Goal: Browse casually

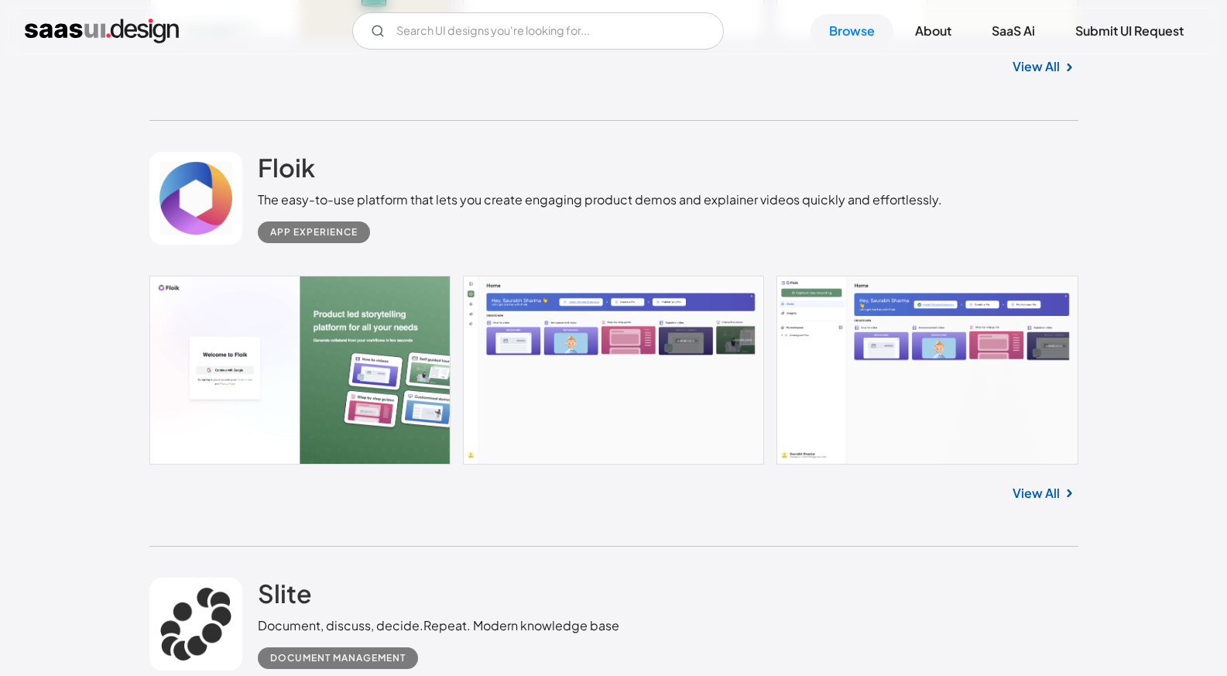
scroll to position [1238, 0]
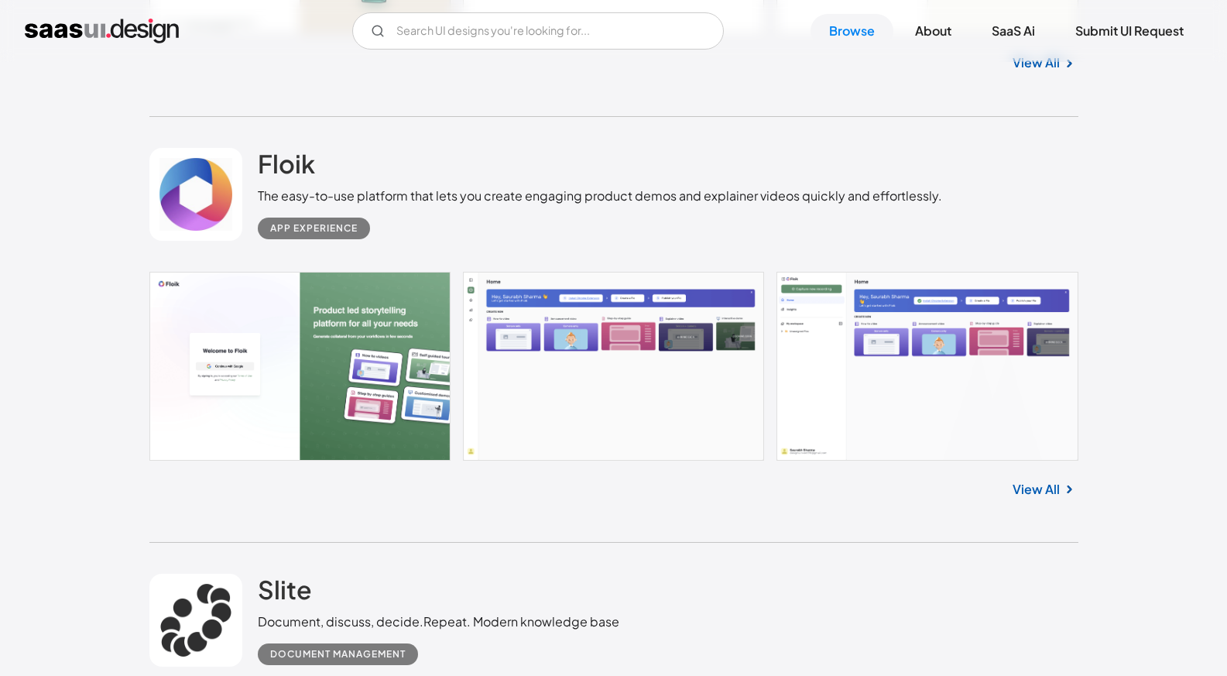
click at [692, 365] on link at bounding box center [613, 366] width 929 height 189
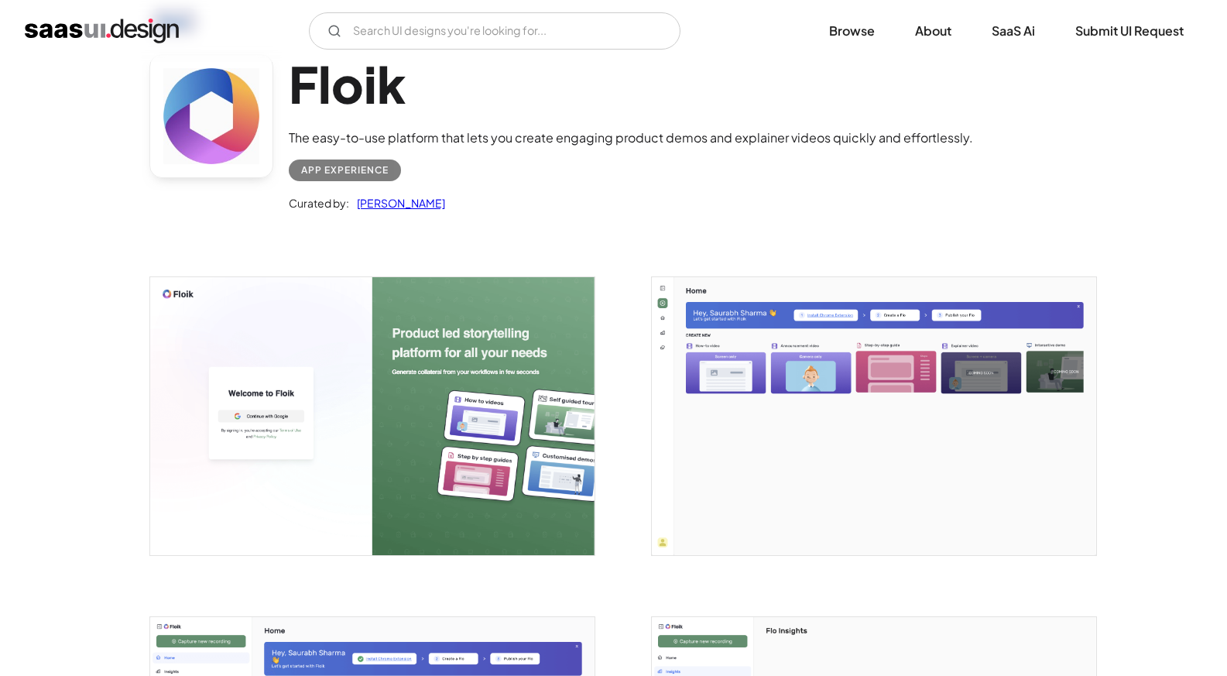
scroll to position [86, 0]
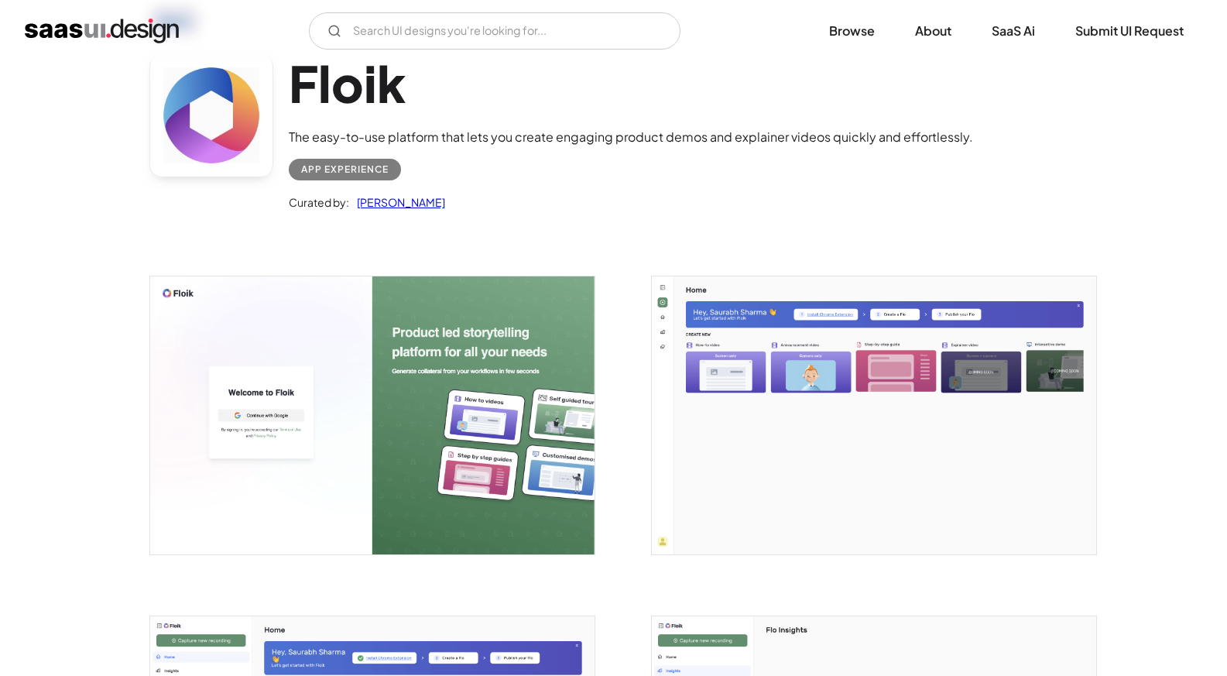
click at [693, 400] on img "open lightbox" at bounding box center [874, 415] width 444 height 278
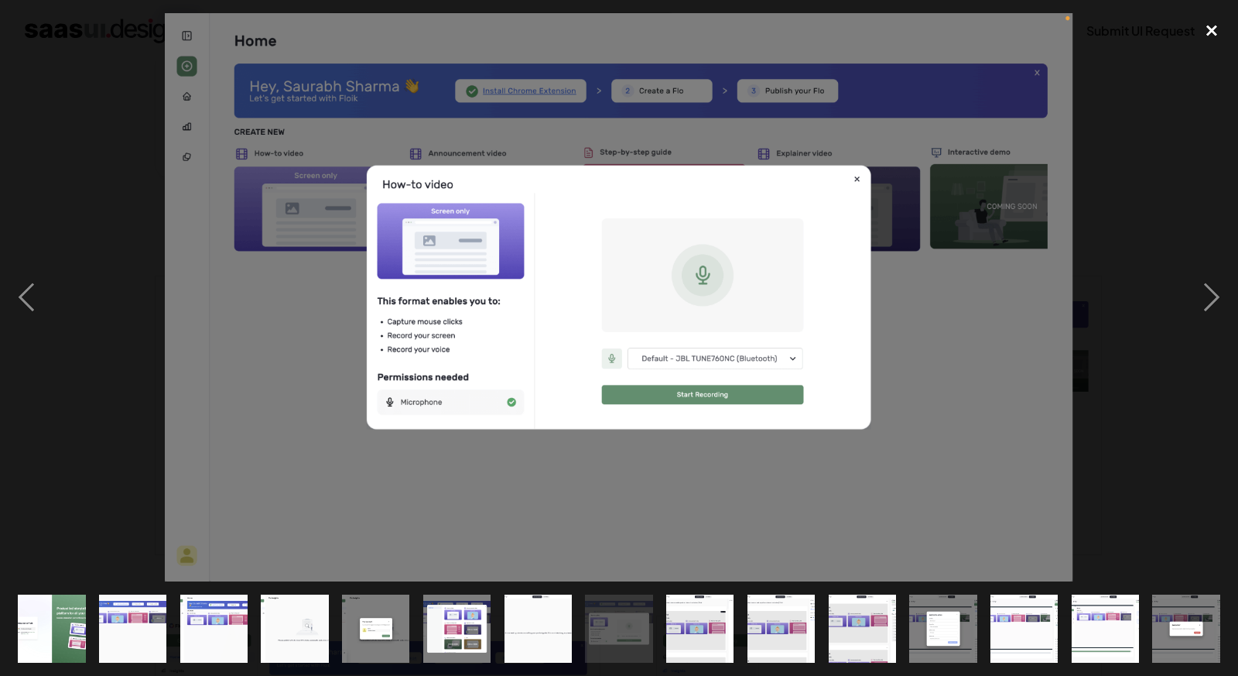
click at [1226, 19] on div "close lightbox" at bounding box center [1212, 30] width 53 height 34
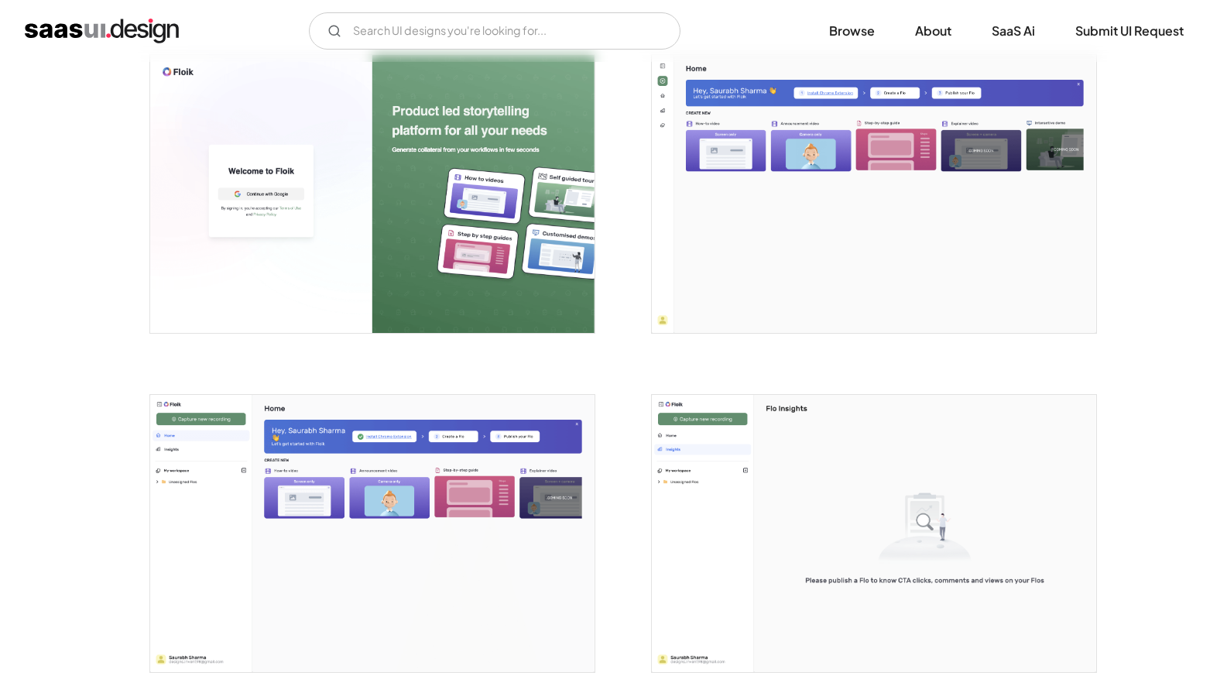
scroll to position [309, 0]
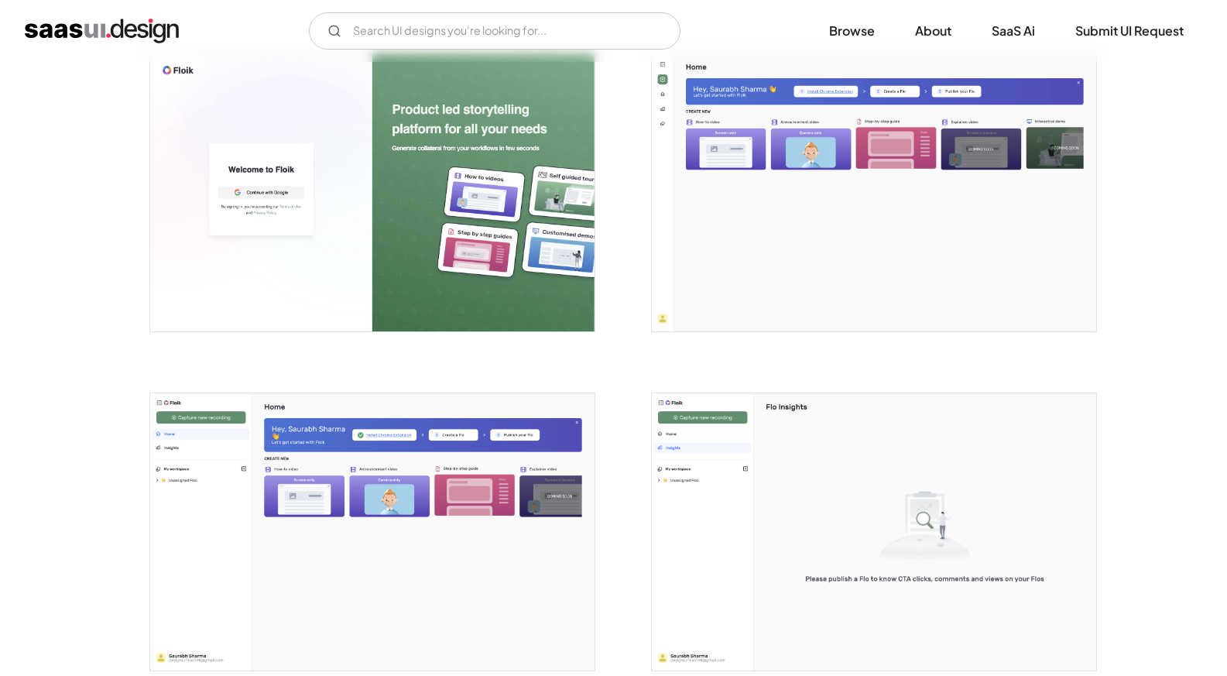
click at [724, 241] on img "open lightbox" at bounding box center [874, 192] width 444 height 278
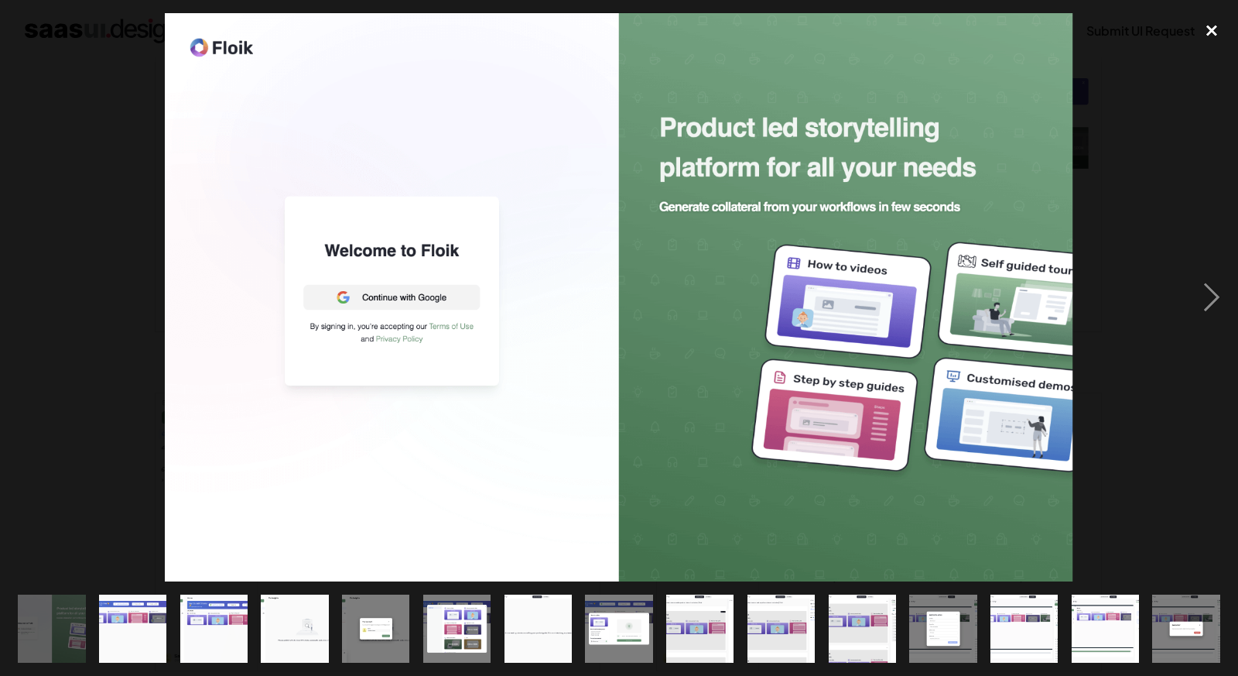
click at [1198, 26] on div "close lightbox" at bounding box center [1212, 30] width 53 height 34
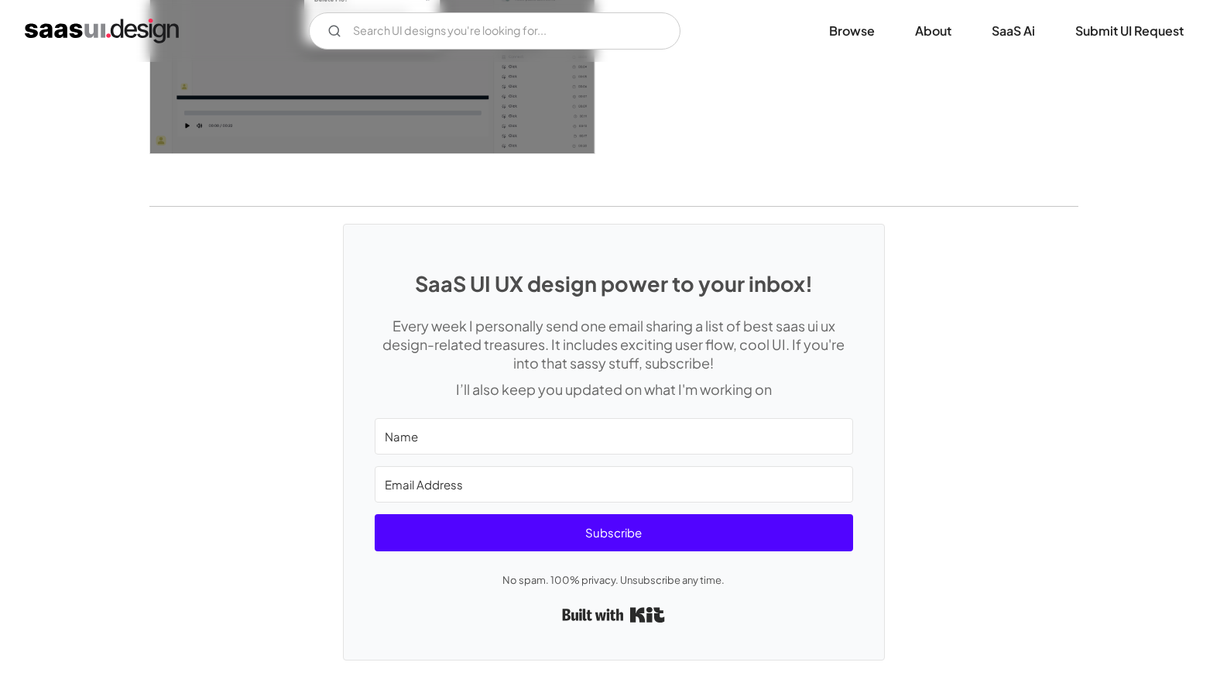
scroll to position [2899, 0]
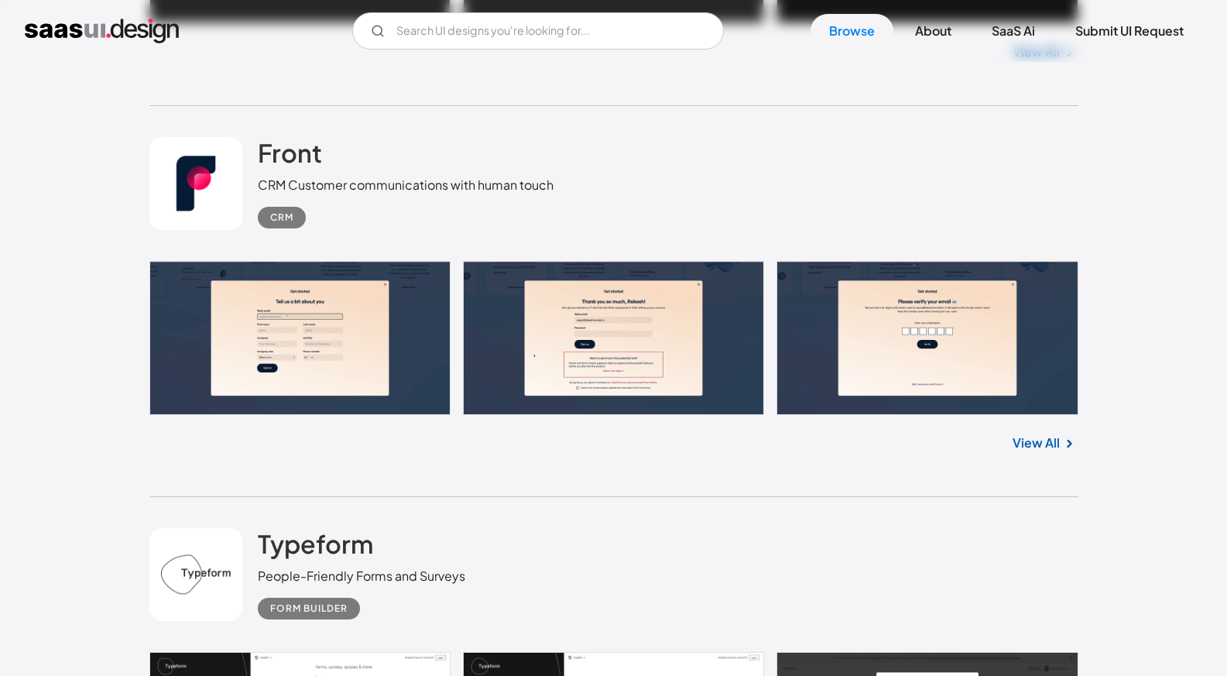
scroll to position [1228, 0]
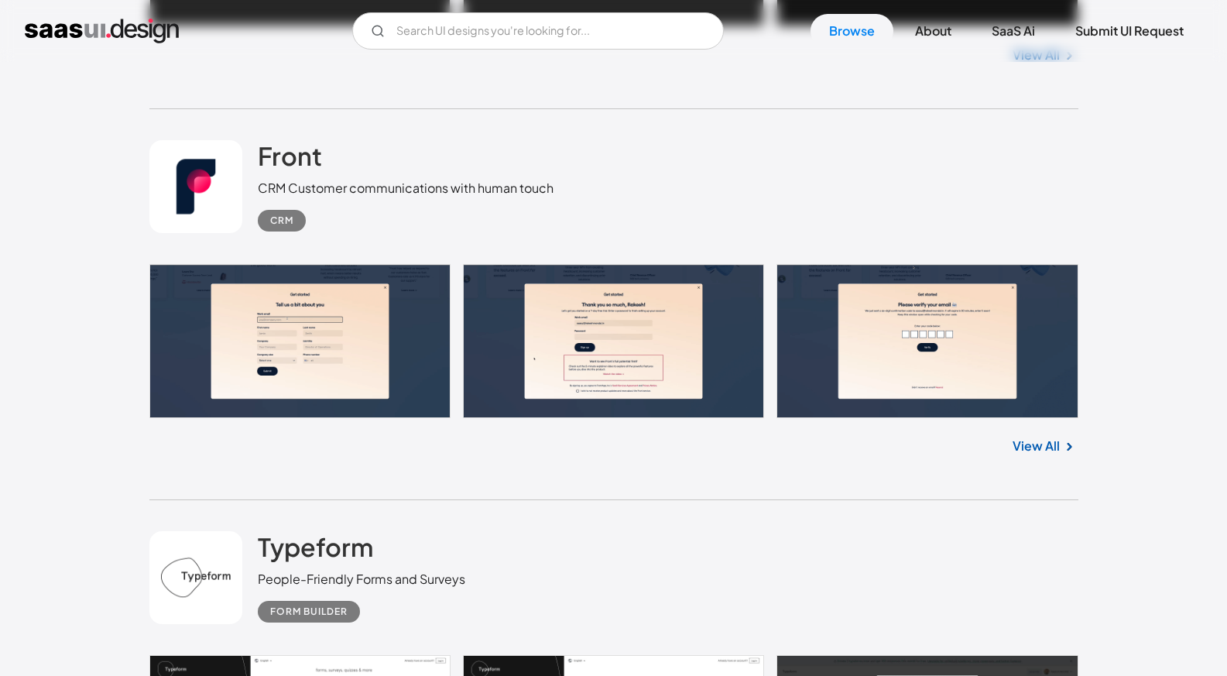
click at [319, 327] on link at bounding box center [613, 341] width 929 height 154
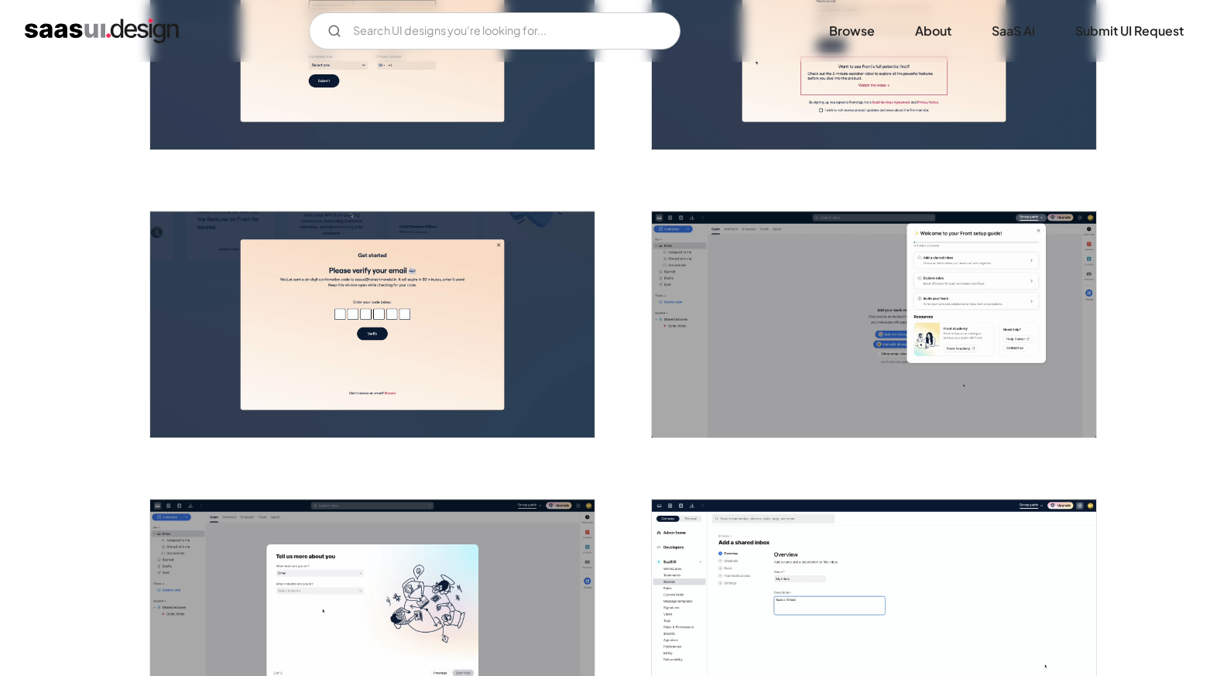
scroll to position [752, 0]
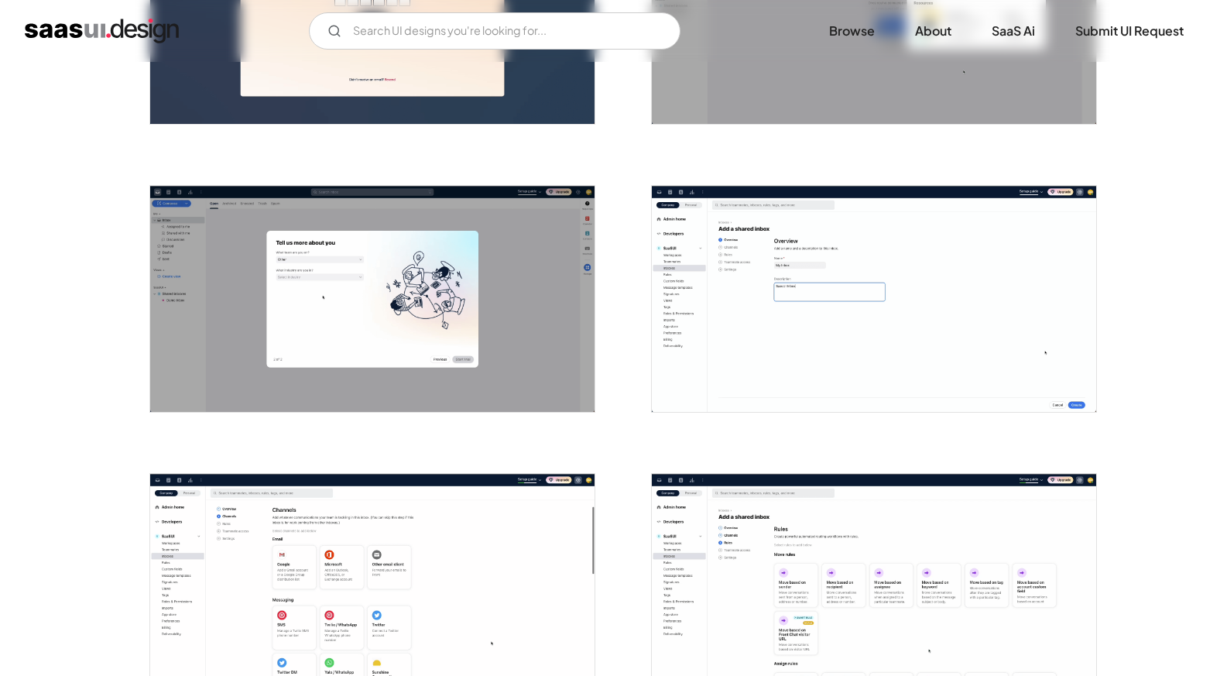
click at [767, 266] on img "open lightbox" at bounding box center [874, 299] width 444 height 226
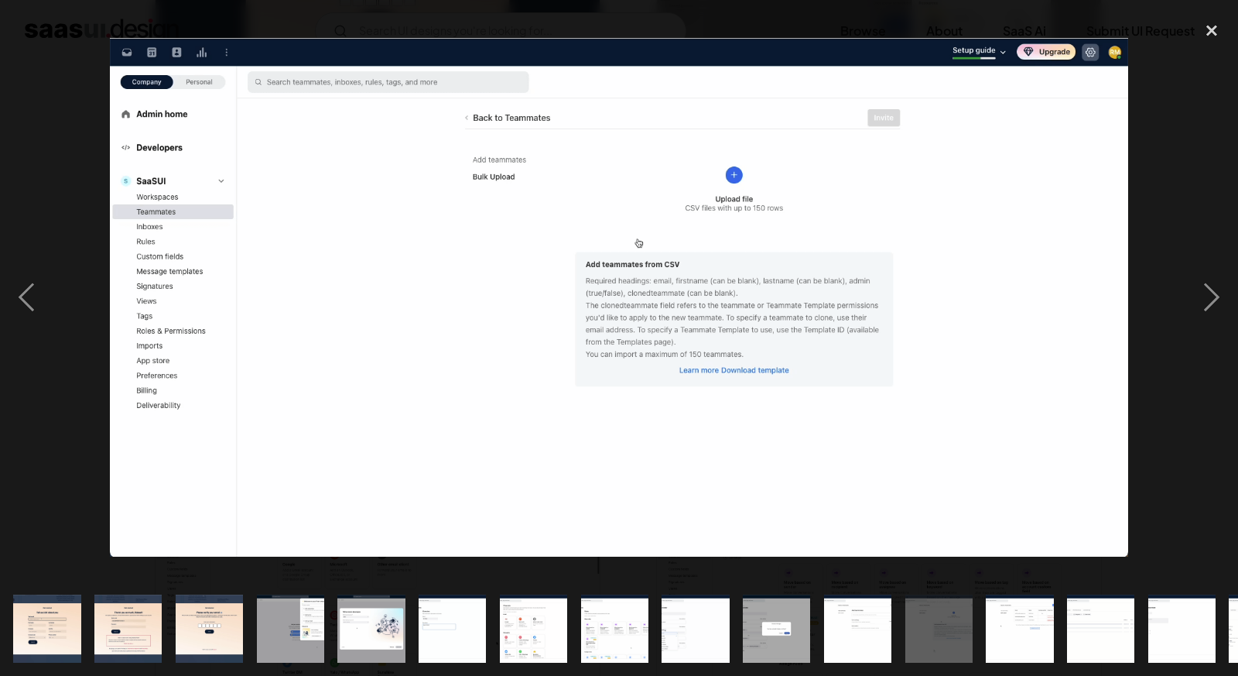
click at [1166, 142] on div at bounding box center [619, 296] width 1238 height 567
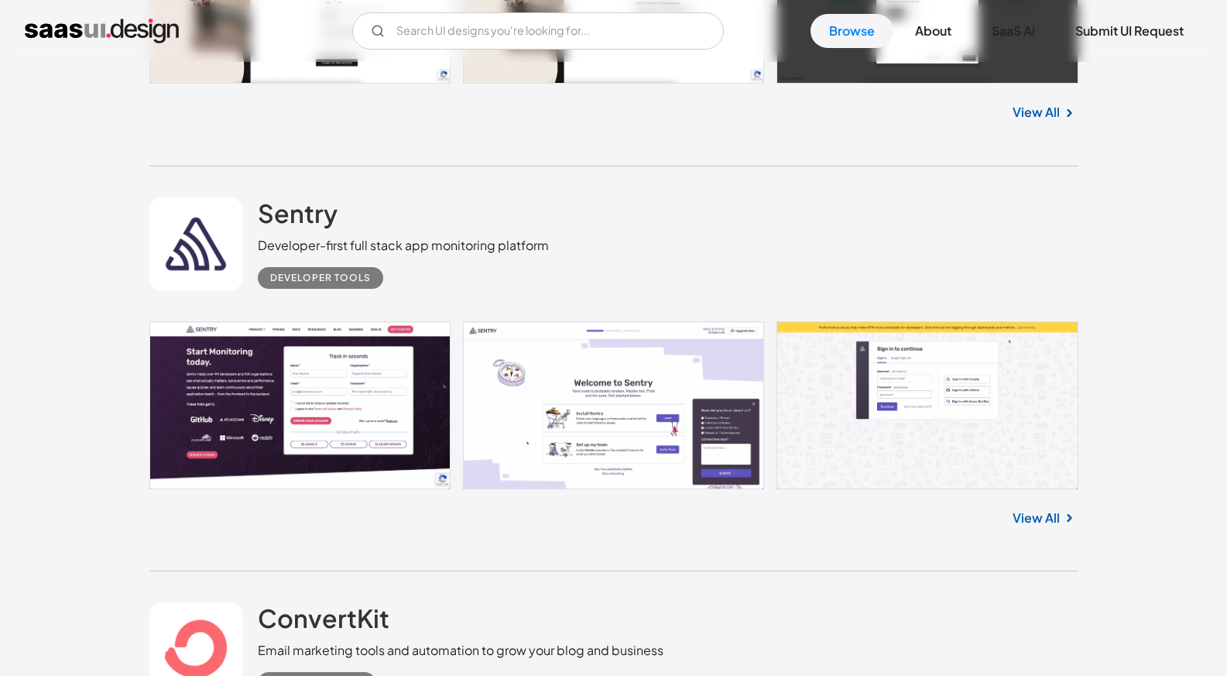
scroll to position [1964, 0]
click at [399, 442] on link at bounding box center [613, 403] width 929 height 167
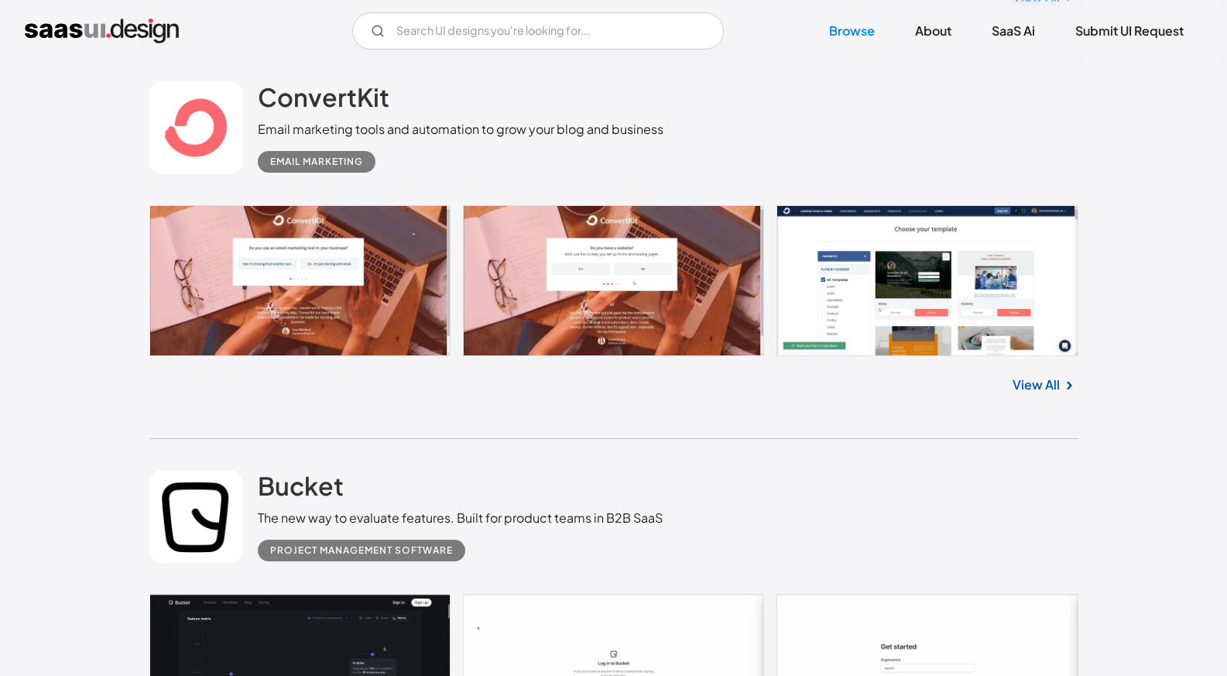
scroll to position [2483, 0]
click at [1037, 379] on link "View All" at bounding box center [1035, 385] width 47 height 19
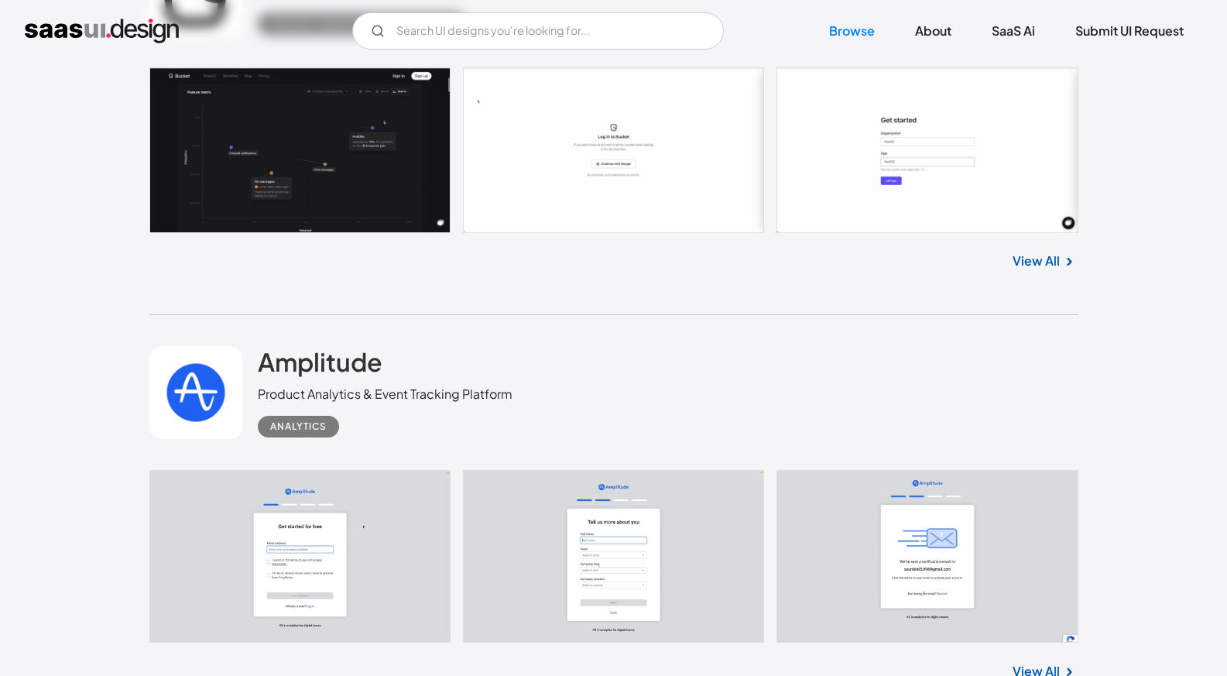
scroll to position [3012, 0]
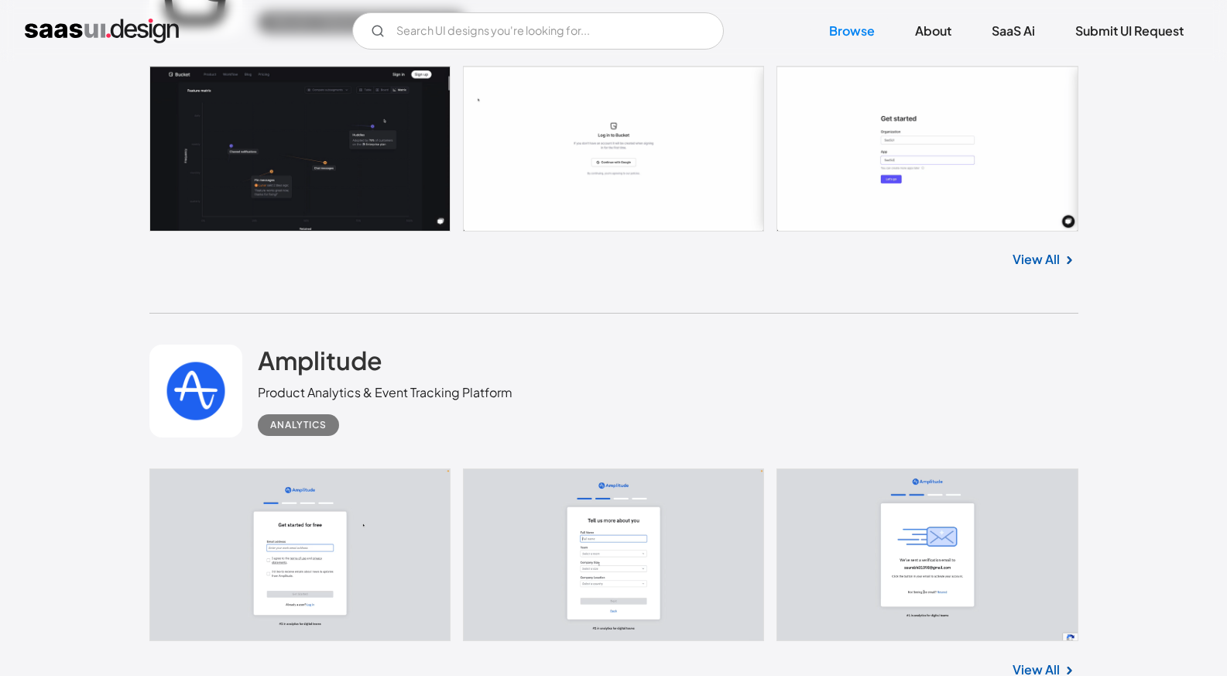
click at [1050, 272] on div "View All" at bounding box center [613, 256] width 929 height 51
click at [1032, 261] on link "View All" at bounding box center [1035, 259] width 47 height 19
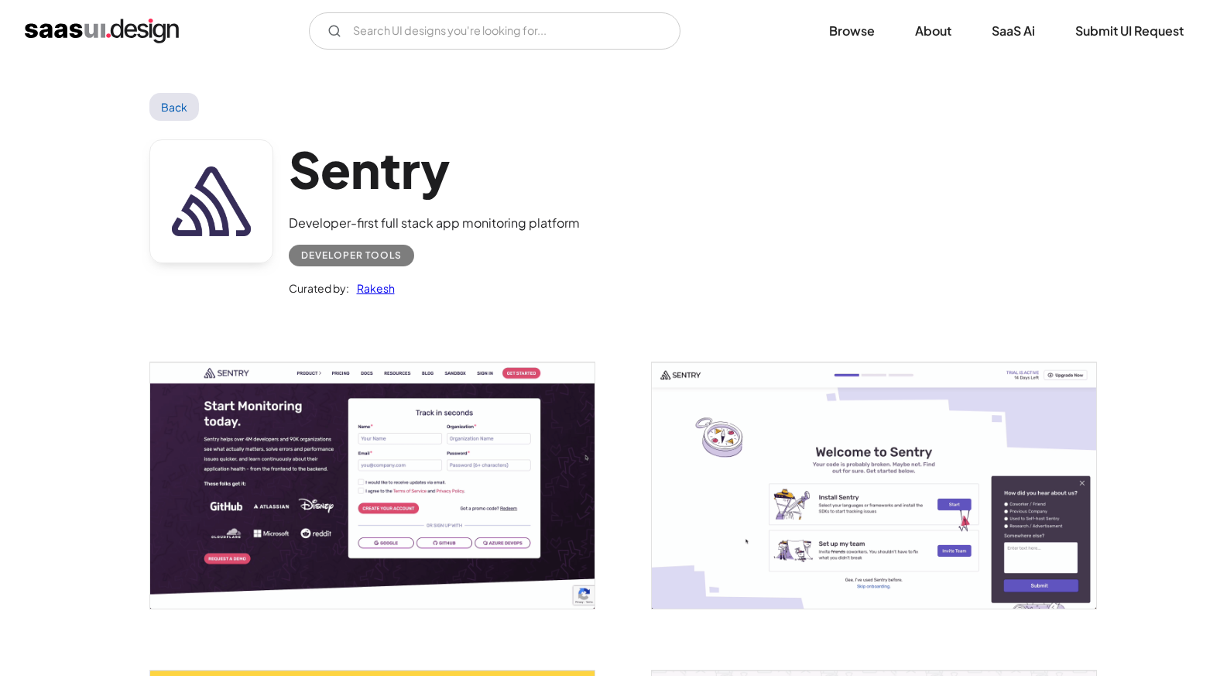
click at [423, 452] on img "open lightbox" at bounding box center [372, 485] width 444 height 246
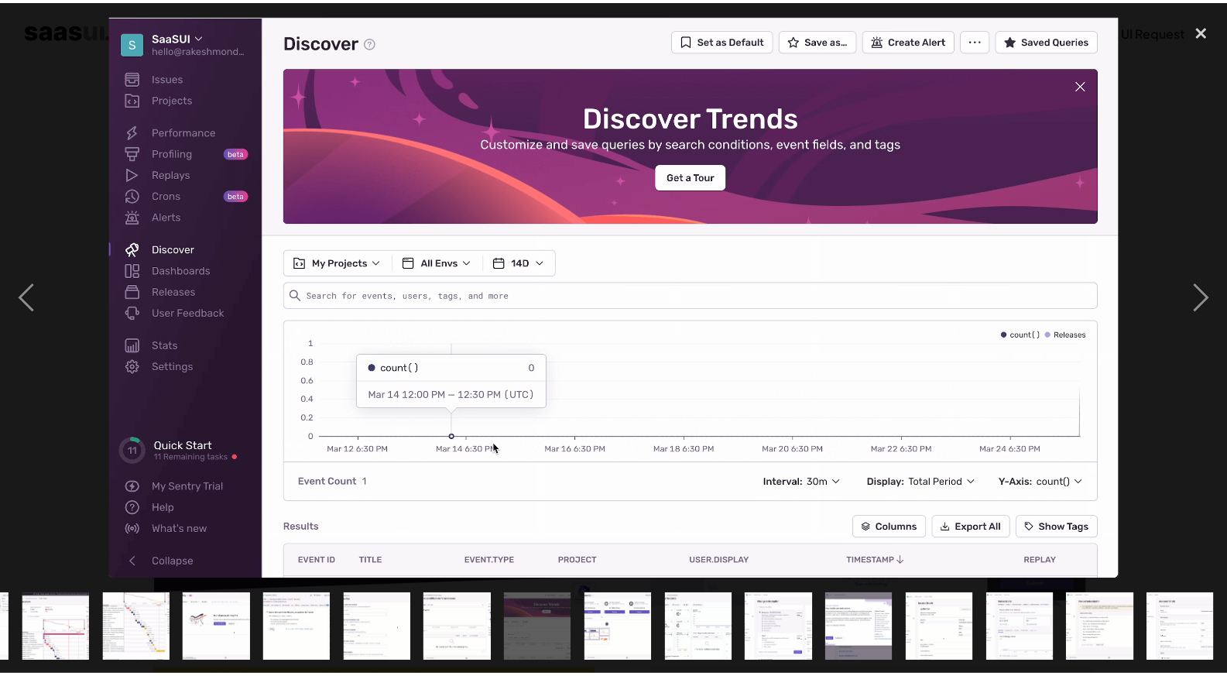
scroll to position [0, 802]
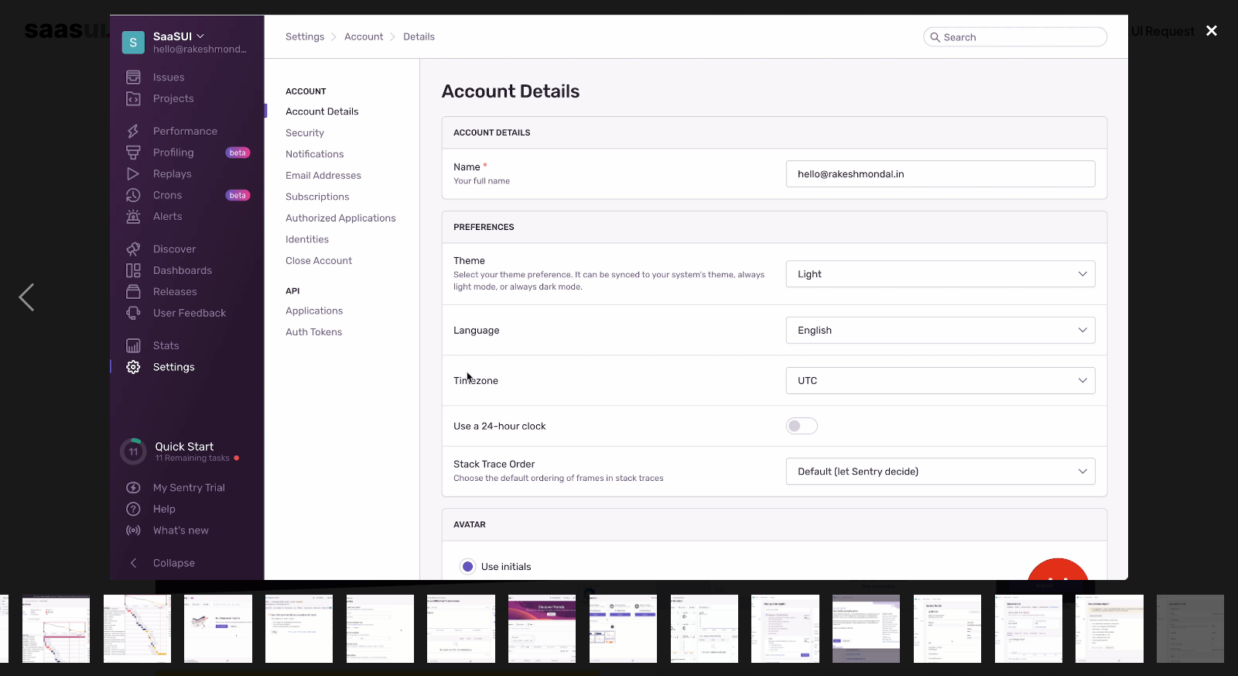
click at [1203, 22] on div "close lightbox" at bounding box center [1212, 30] width 53 height 34
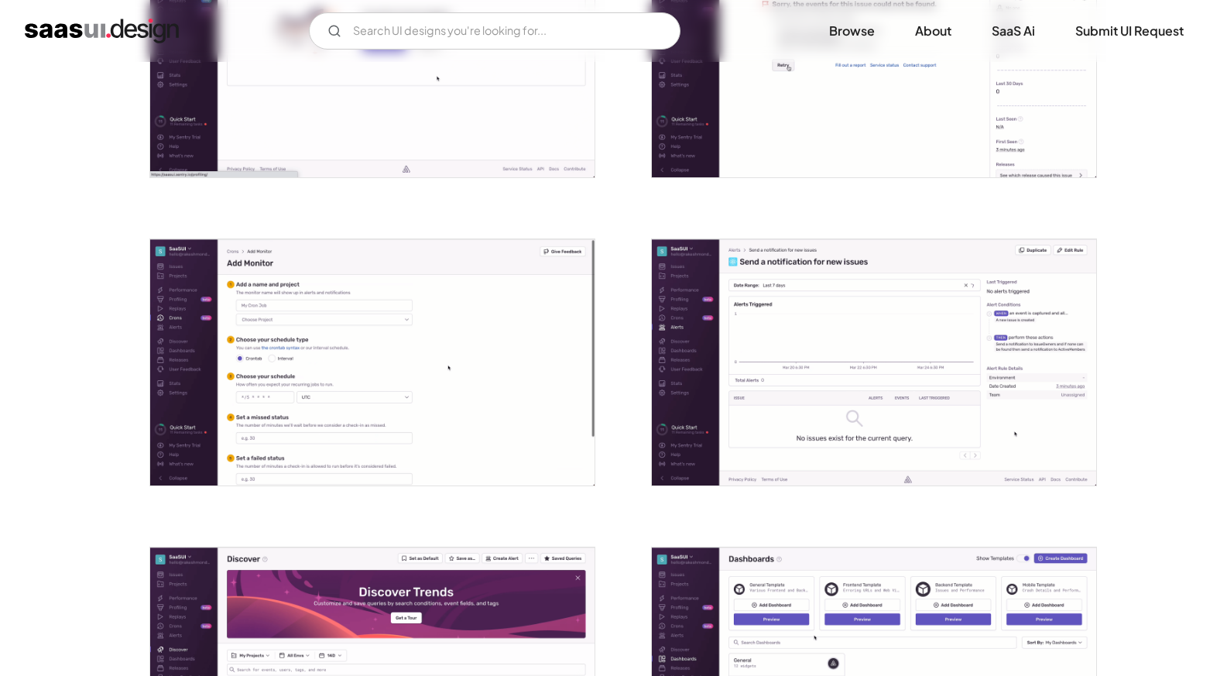
scroll to position [2233, 0]
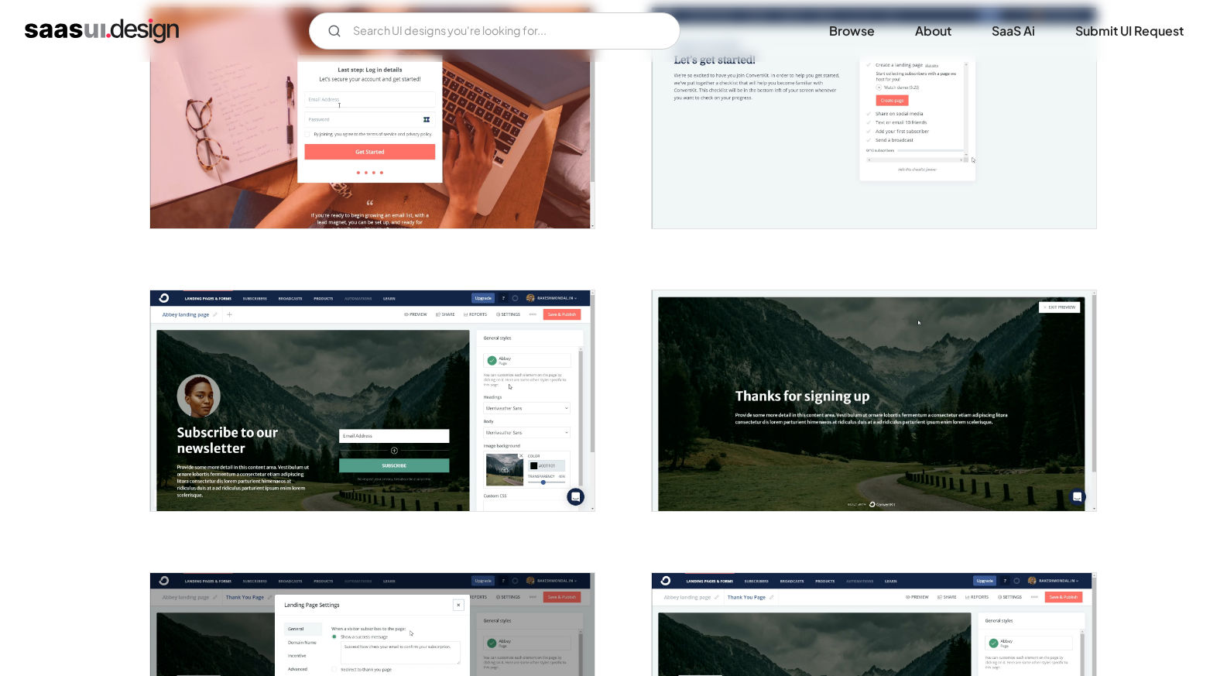
scroll to position [921, 0]
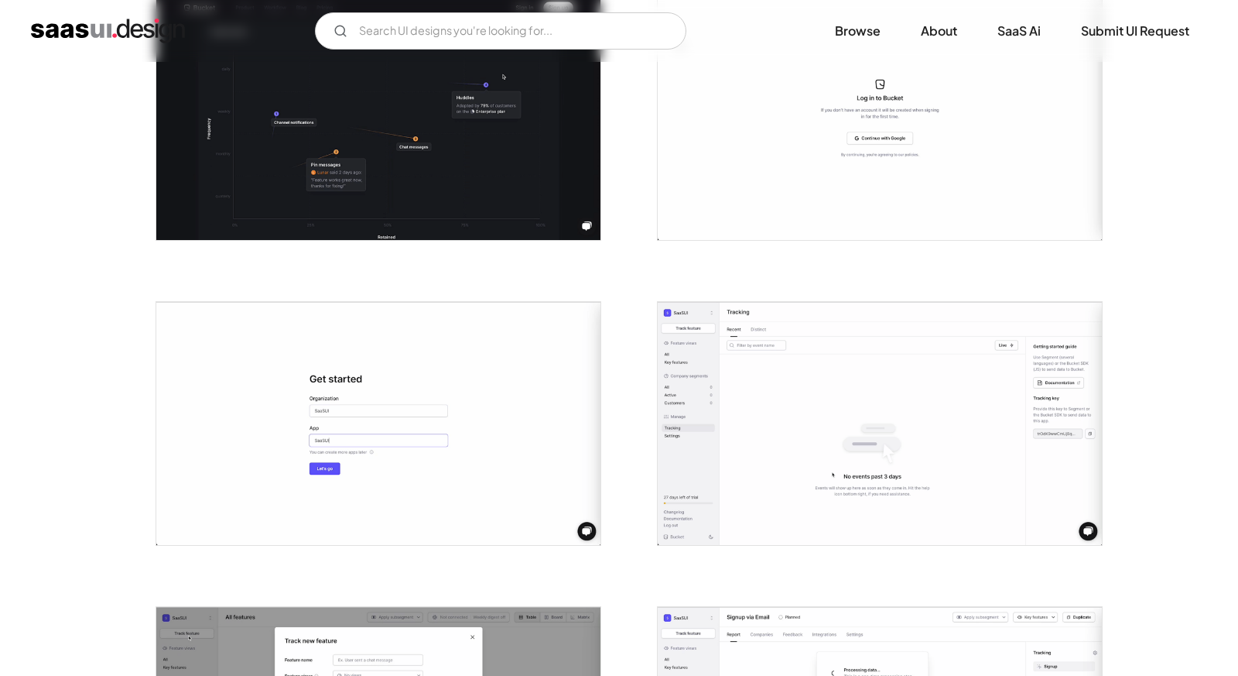
scroll to position [483, 0]
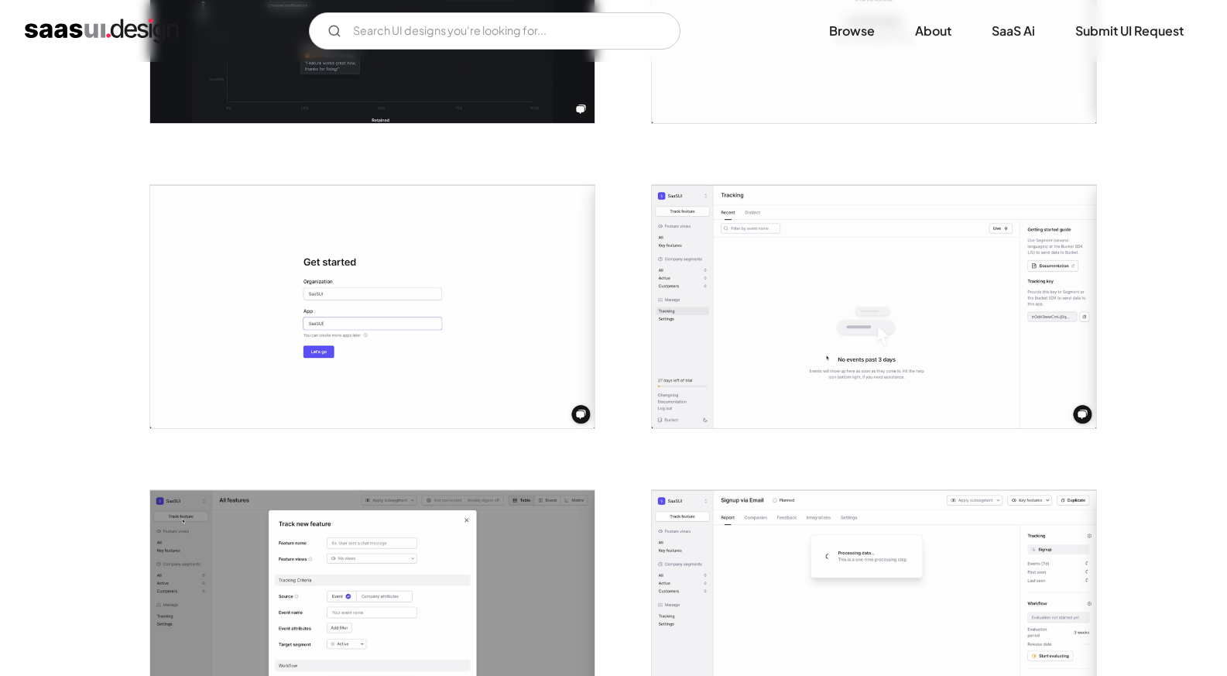
click at [741, 338] on img "open lightbox" at bounding box center [874, 306] width 444 height 243
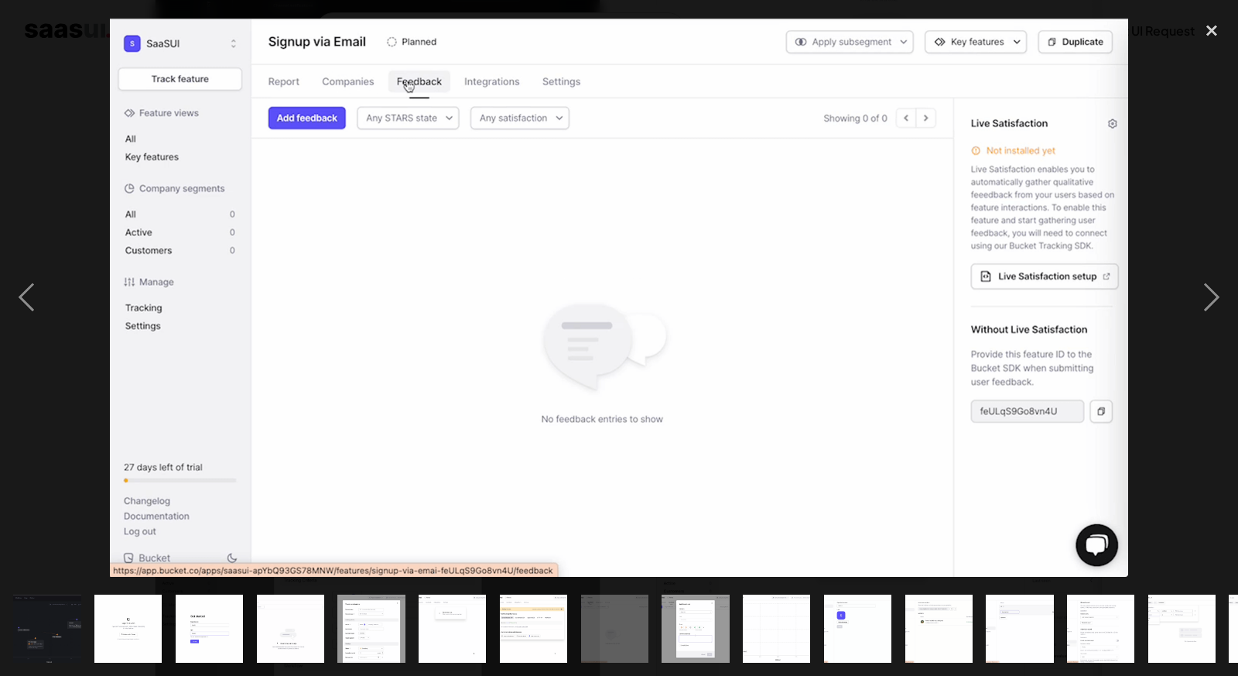
click at [741, 338] on div at bounding box center [619, 296] width 1238 height 567
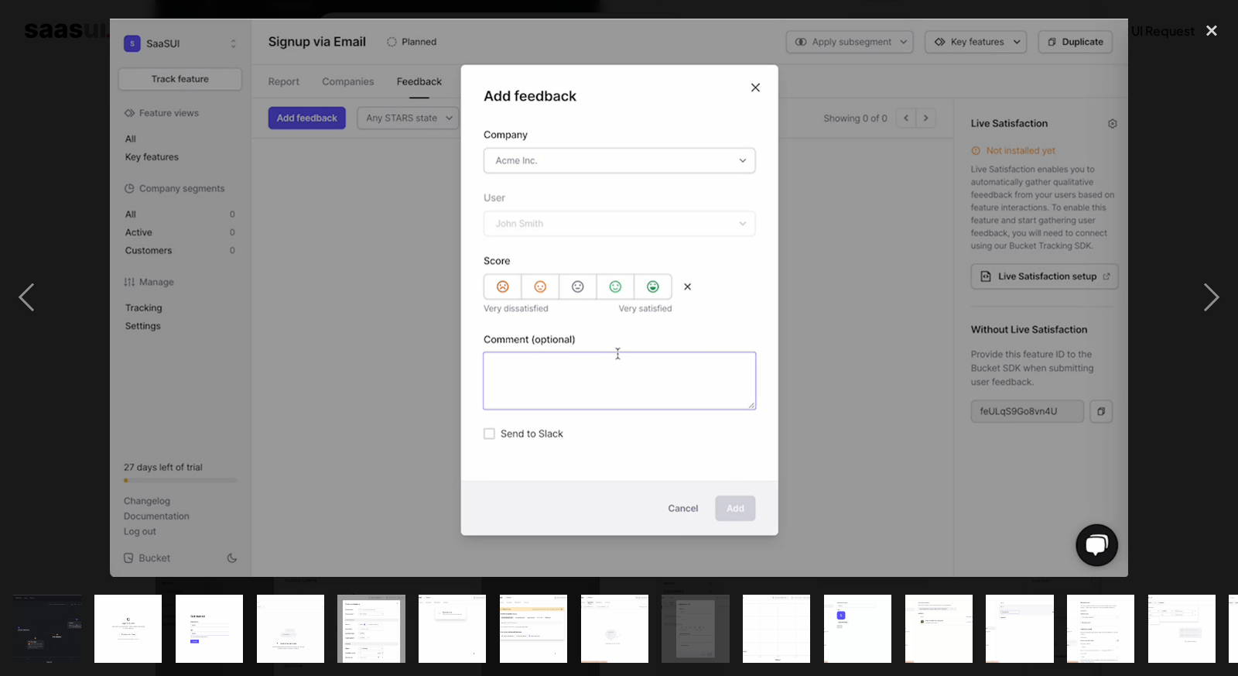
click at [741, 338] on img at bounding box center [619, 298] width 1019 height 558
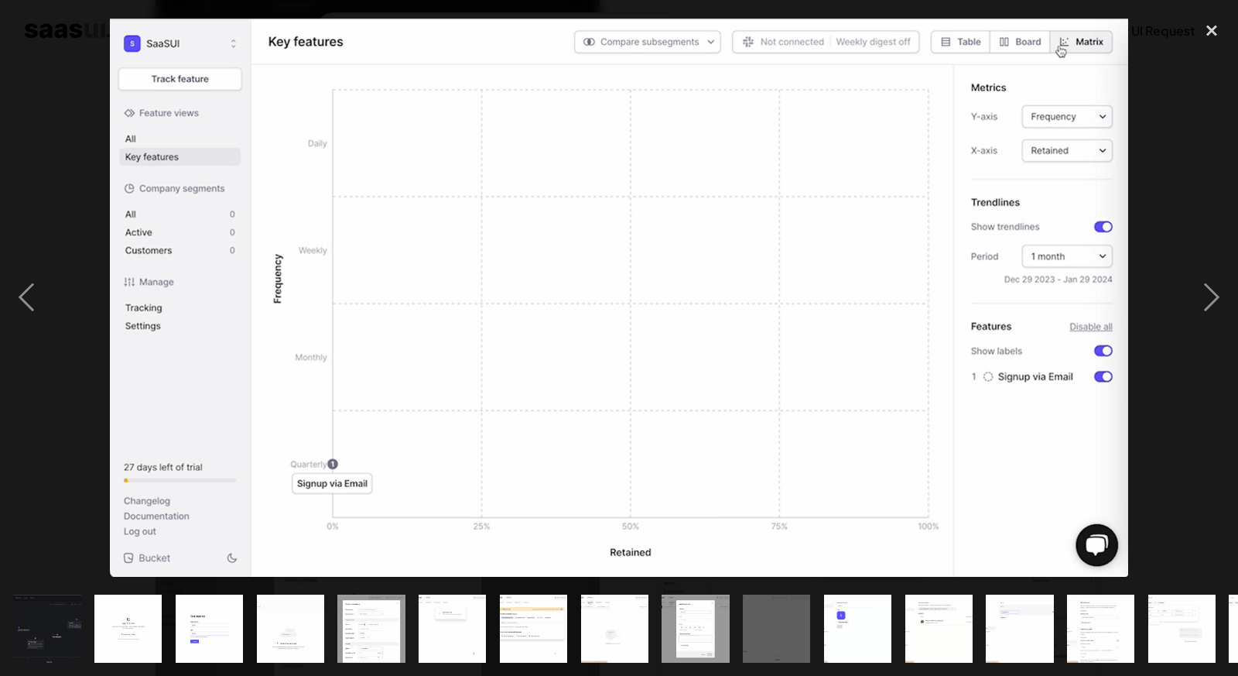
click at [741, 338] on div at bounding box center [619, 296] width 1238 height 567
click at [13, 286] on div "previous image" at bounding box center [26, 296] width 53 height 567
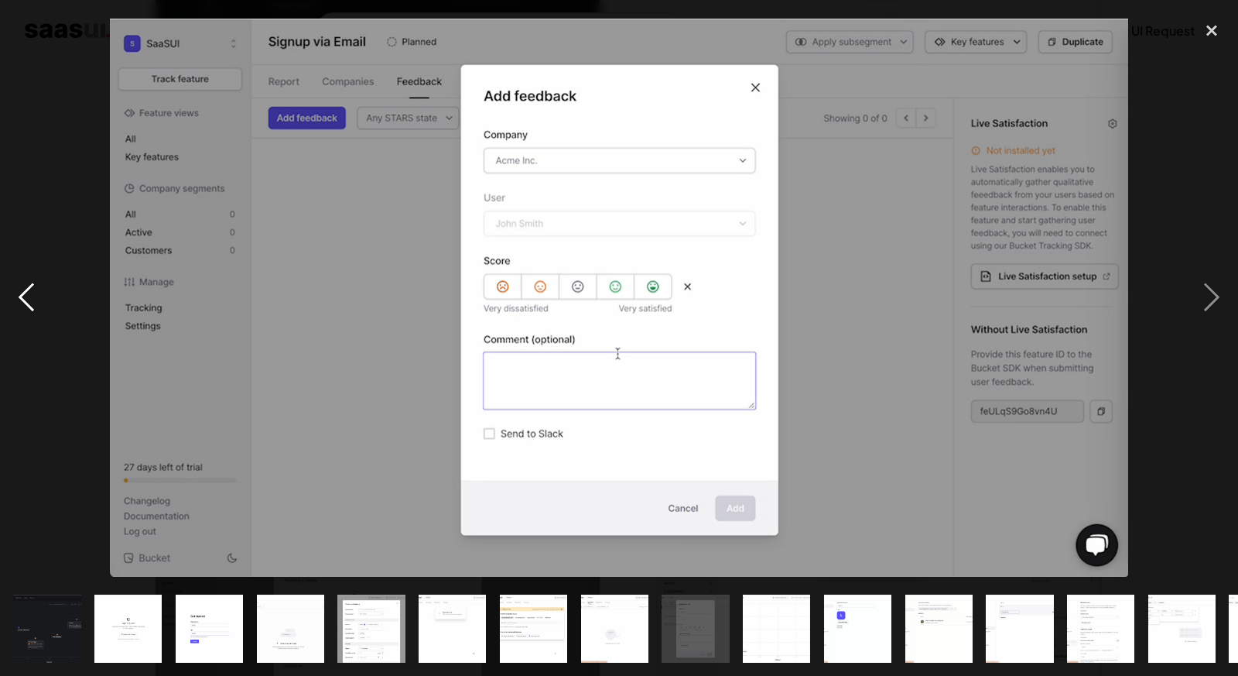
click at [13, 286] on div "previous image" at bounding box center [26, 296] width 53 height 567
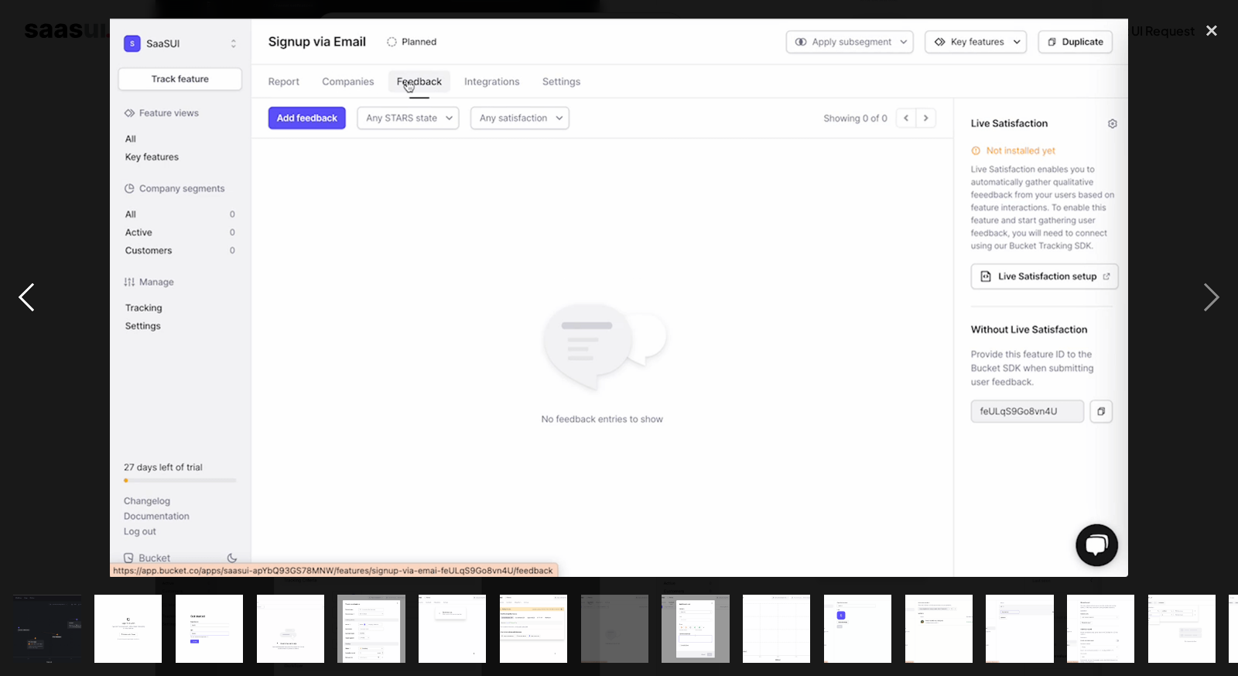
click at [13, 286] on div "previous image" at bounding box center [26, 296] width 53 height 567
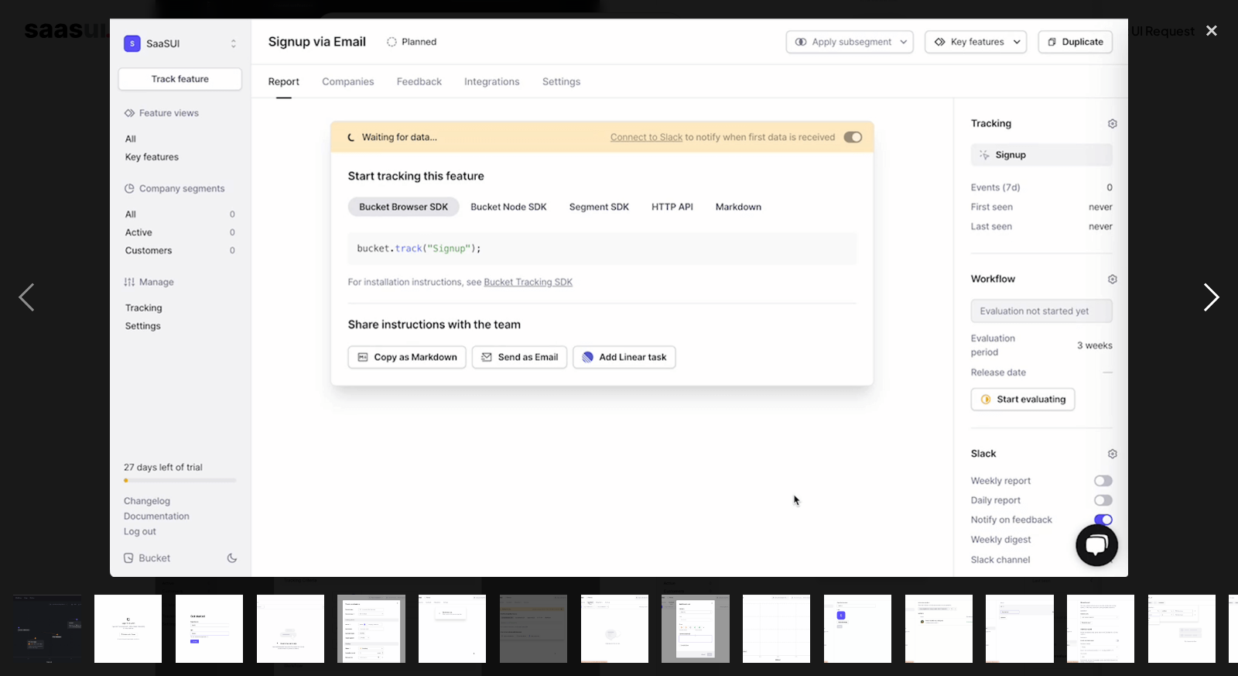
click at [1221, 291] on div "next image" at bounding box center [1212, 296] width 53 height 567
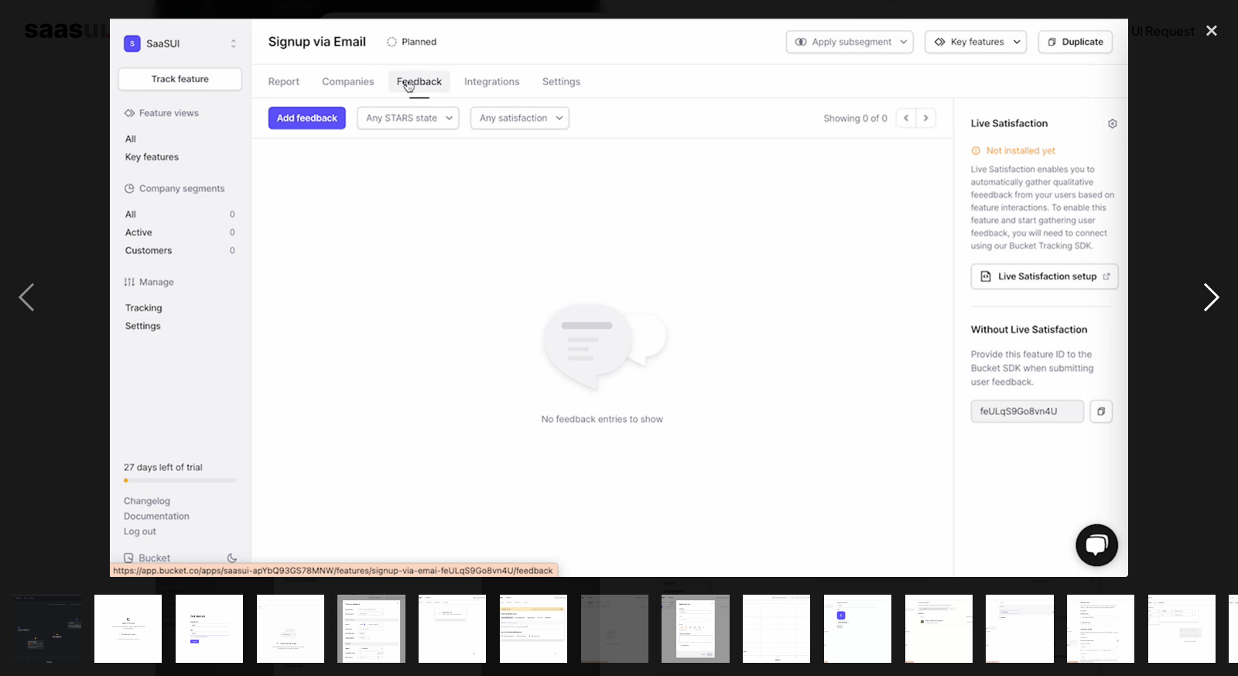
click at [1193, 288] on div "next image" at bounding box center [1212, 296] width 53 height 567
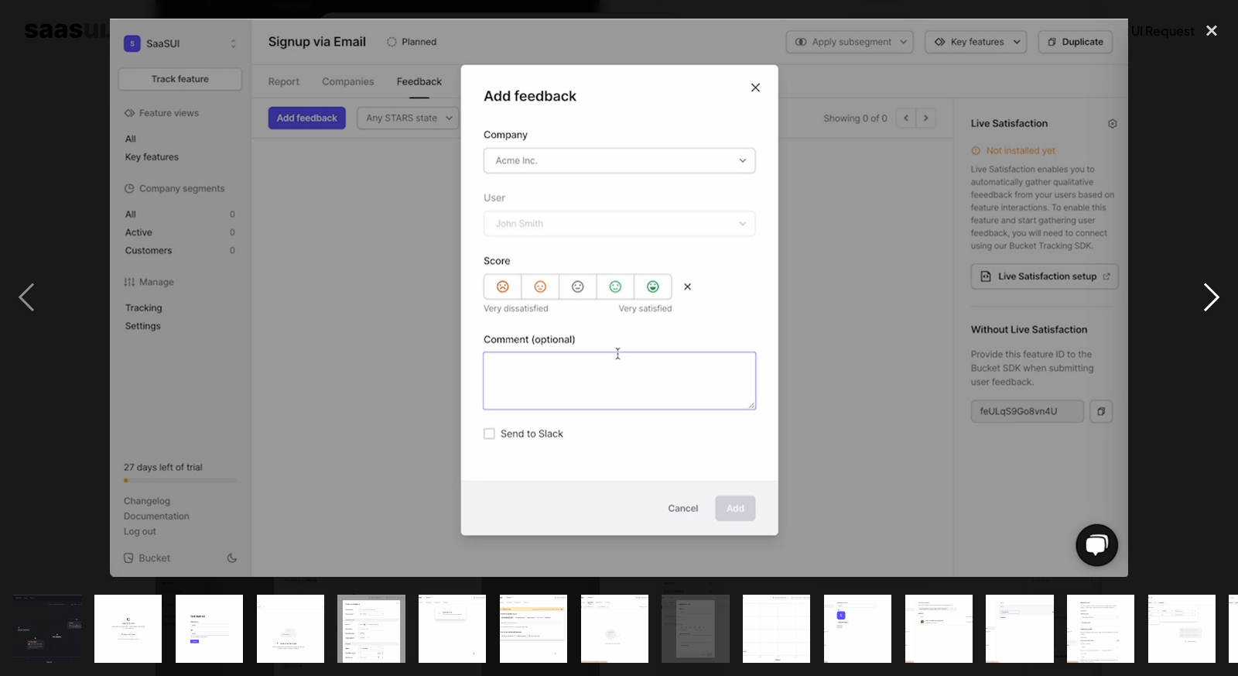
click at [1193, 288] on div "next image" at bounding box center [1212, 296] width 53 height 567
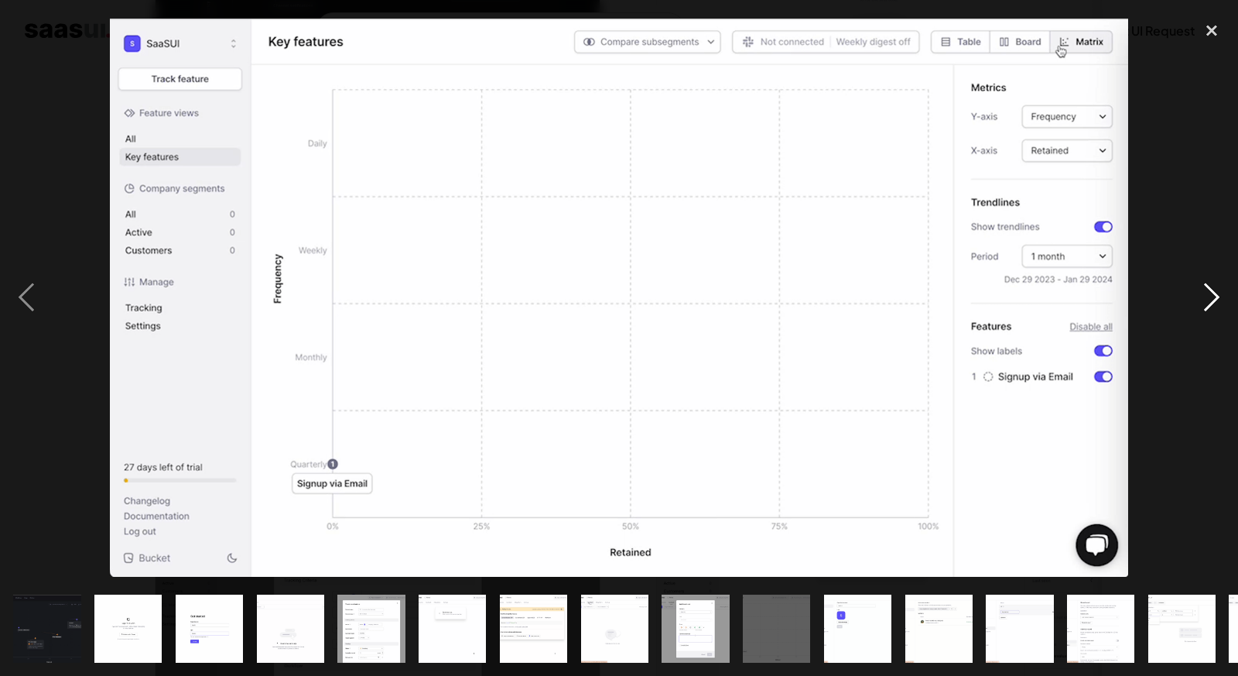
click at [1193, 288] on div "next image" at bounding box center [1212, 296] width 53 height 567
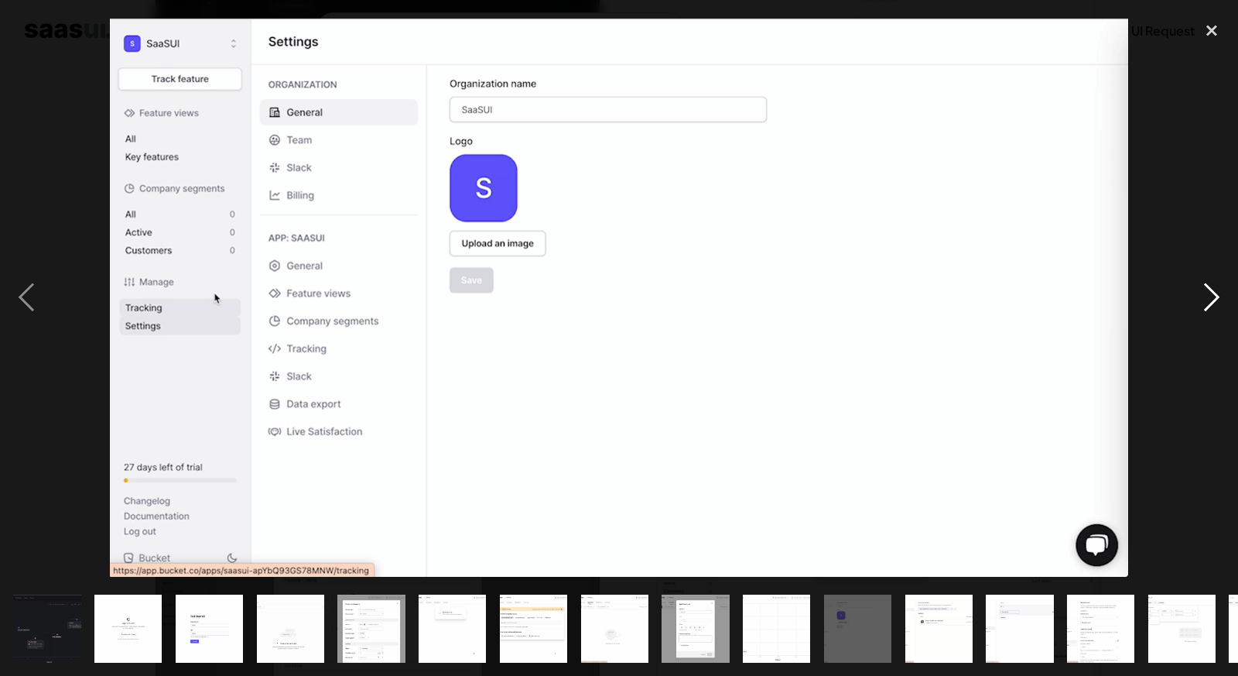
click at [1193, 286] on div "next image" at bounding box center [1212, 296] width 53 height 567
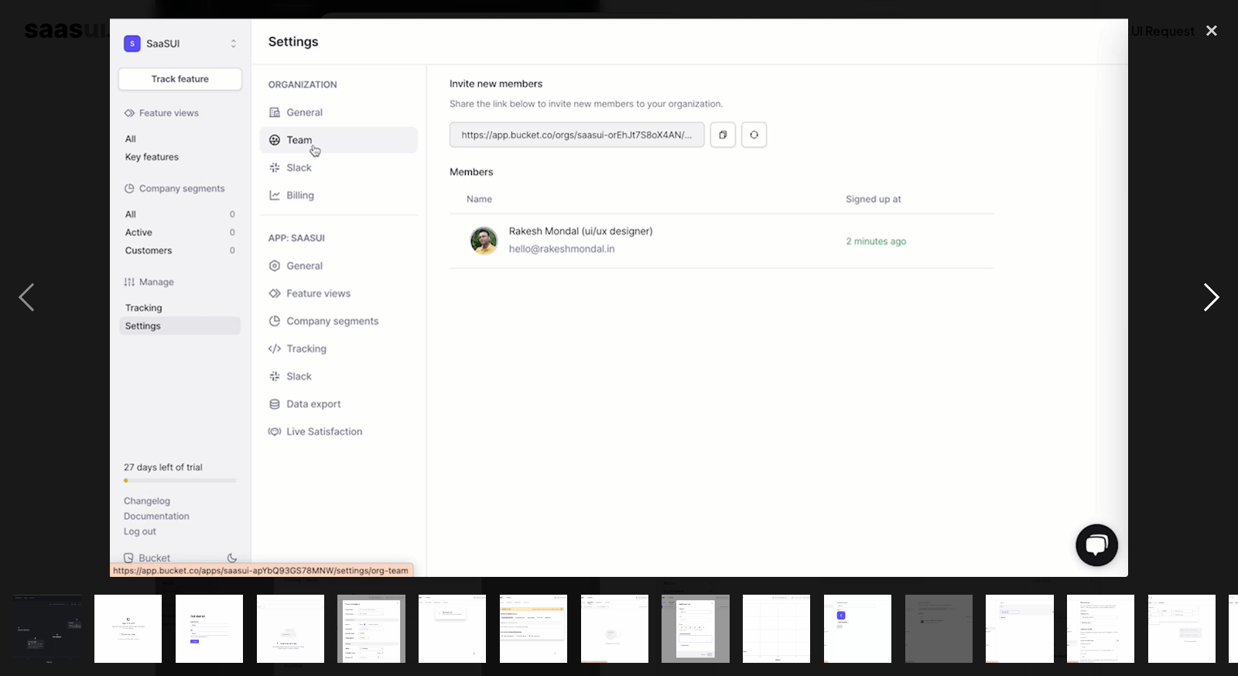
click at [1193, 286] on div "next image" at bounding box center [1212, 296] width 53 height 567
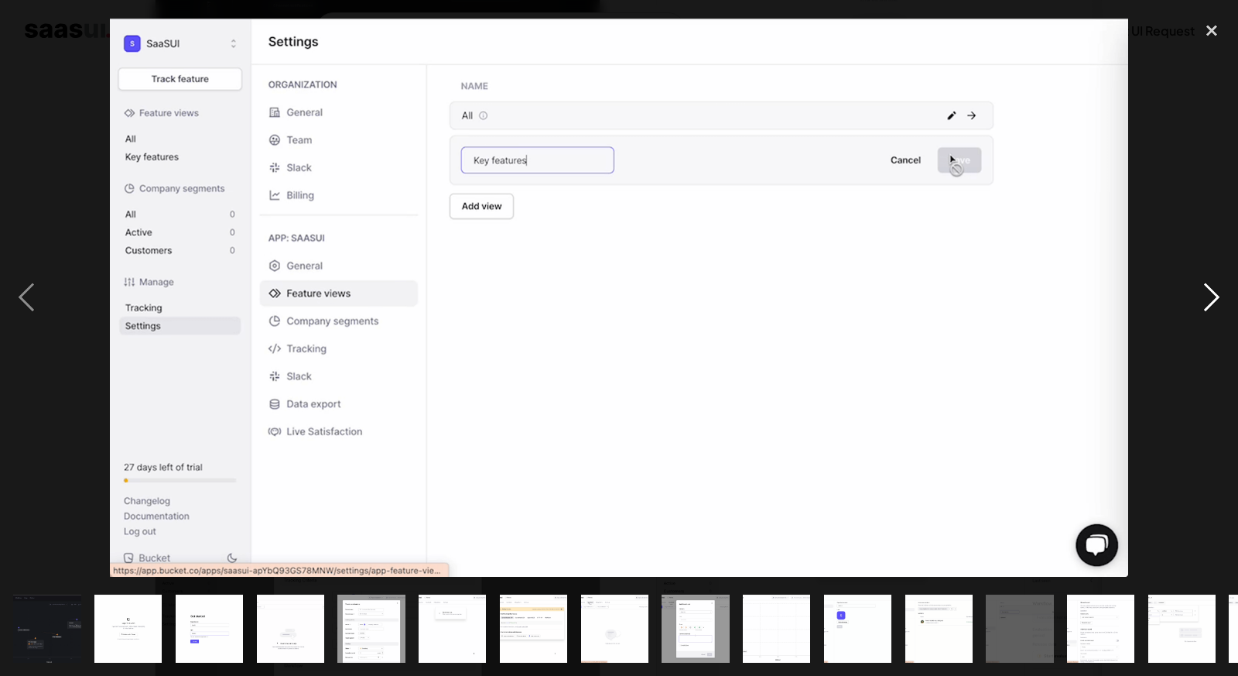
click at [1193, 286] on div "next image" at bounding box center [1212, 296] width 53 height 567
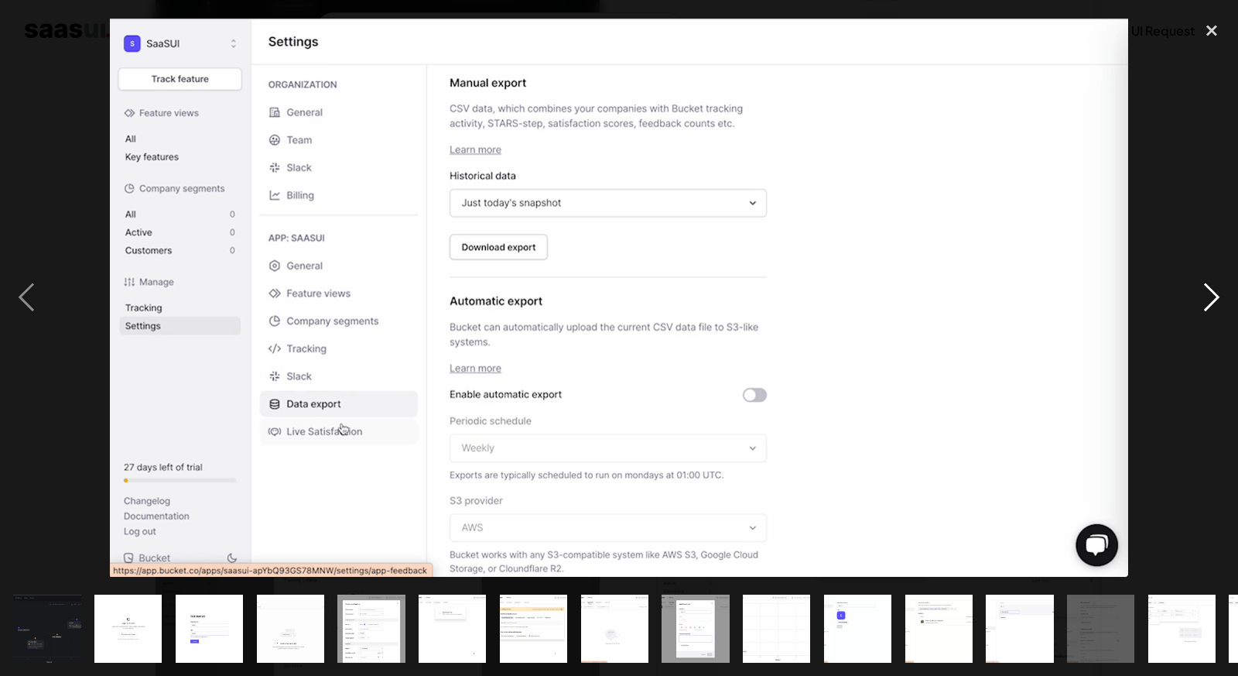
click at [1193, 286] on div "next image" at bounding box center [1212, 296] width 53 height 567
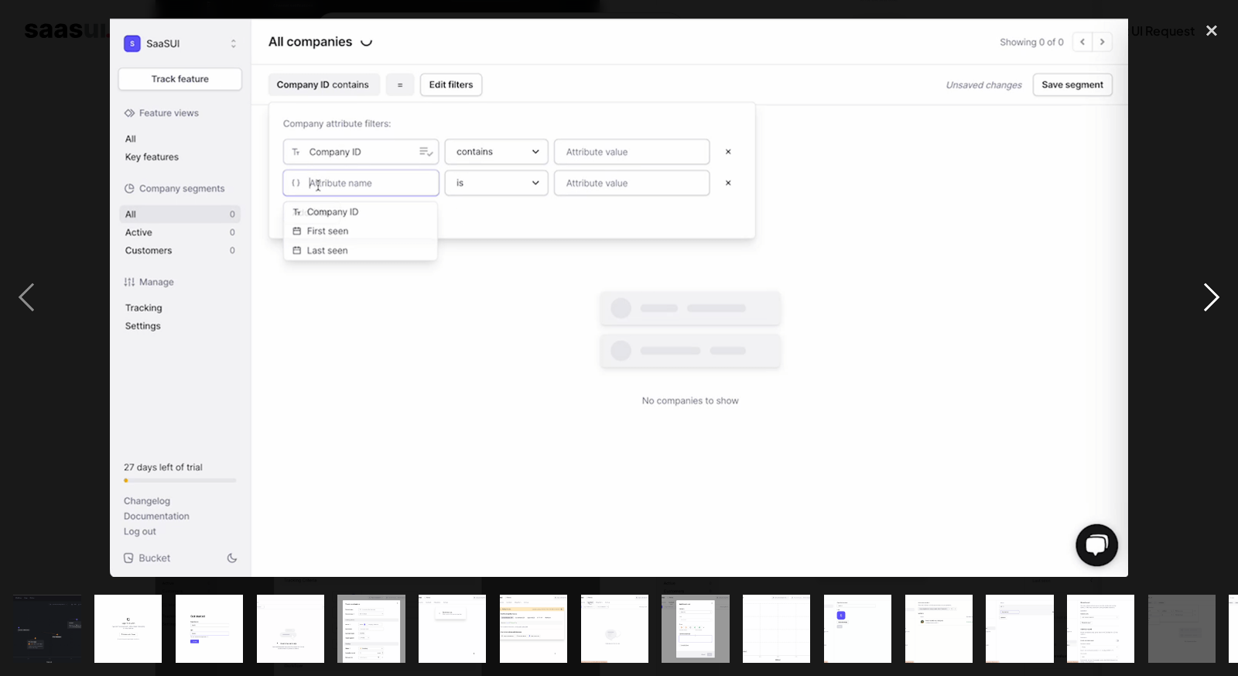
click at [1193, 286] on div "next image" at bounding box center [1212, 296] width 53 height 567
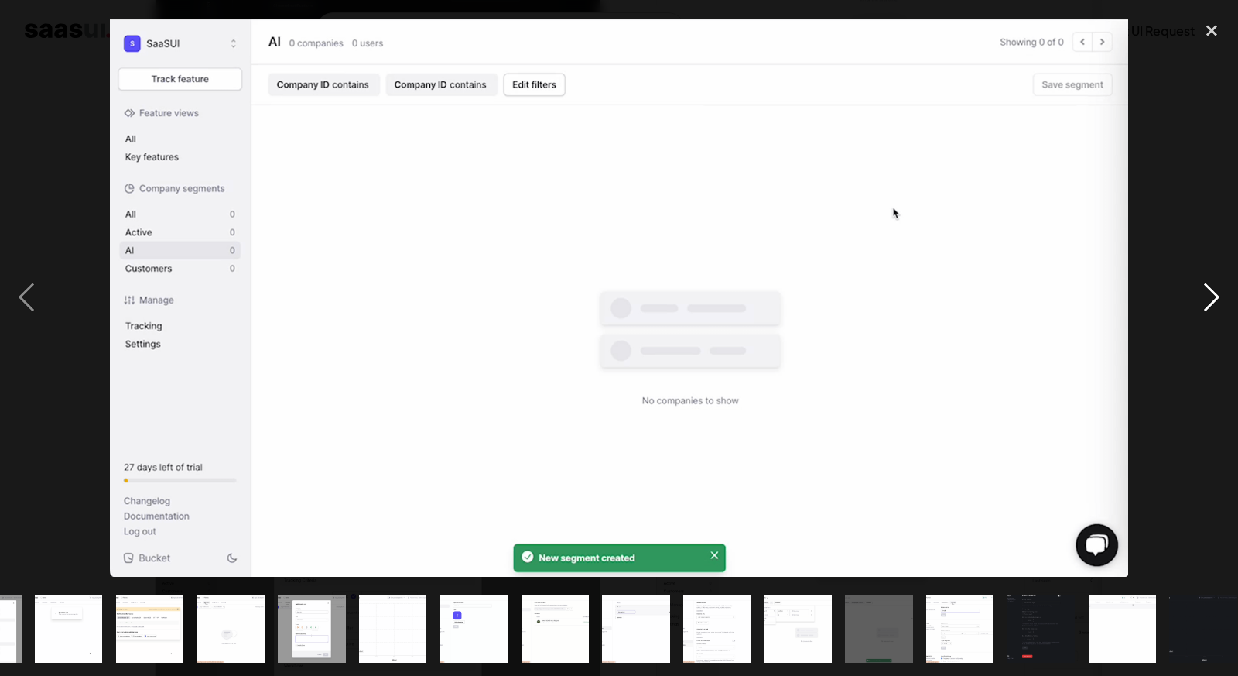
click at [1193, 286] on div "next image" at bounding box center [1212, 296] width 53 height 567
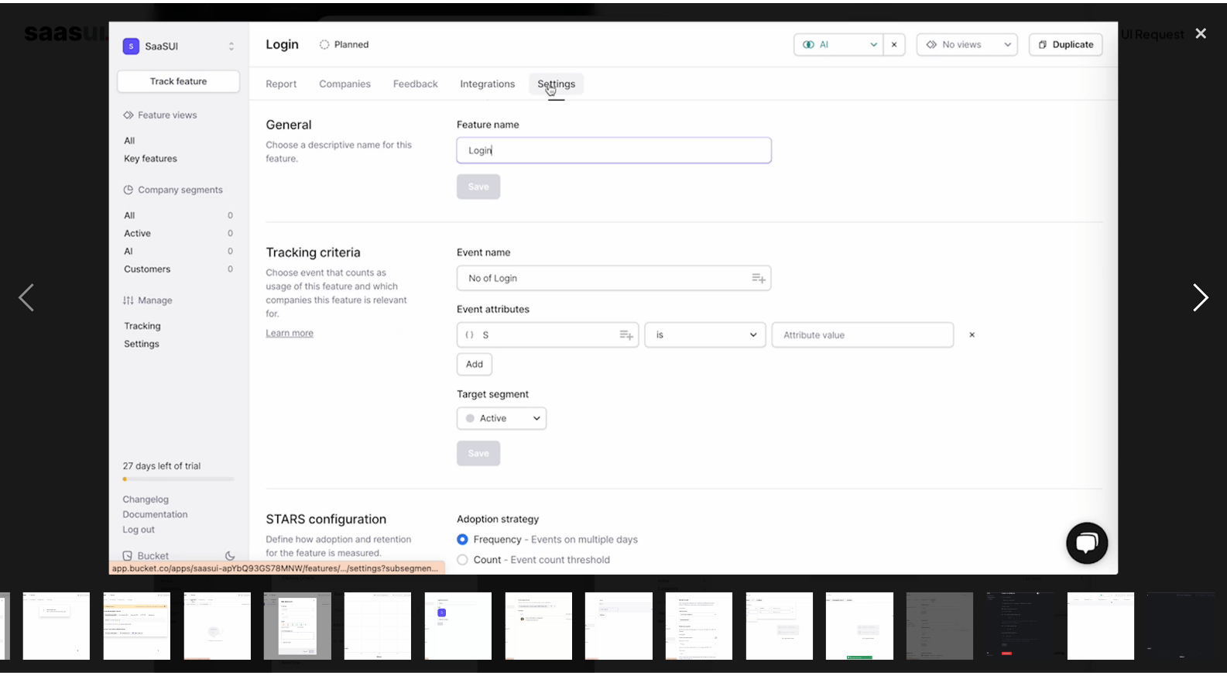
scroll to position [0, 396]
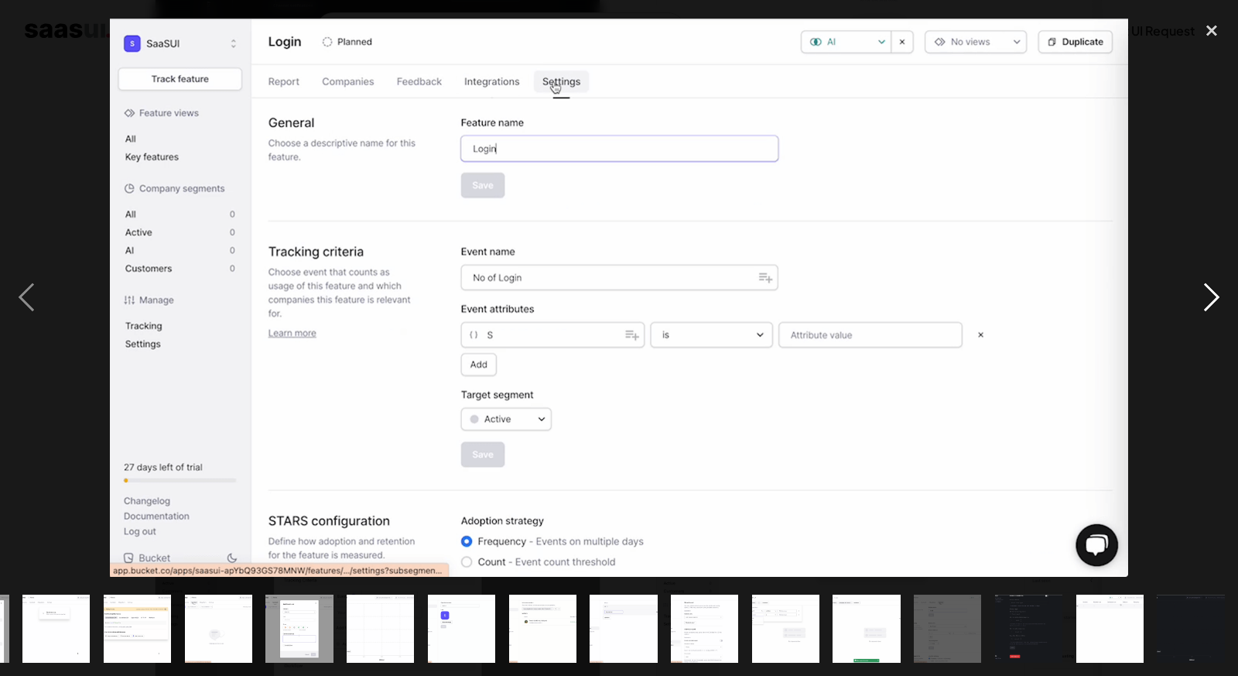
click at [1193, 286] on div "next image" at bounding box center [1212, 296] width 53 height 567
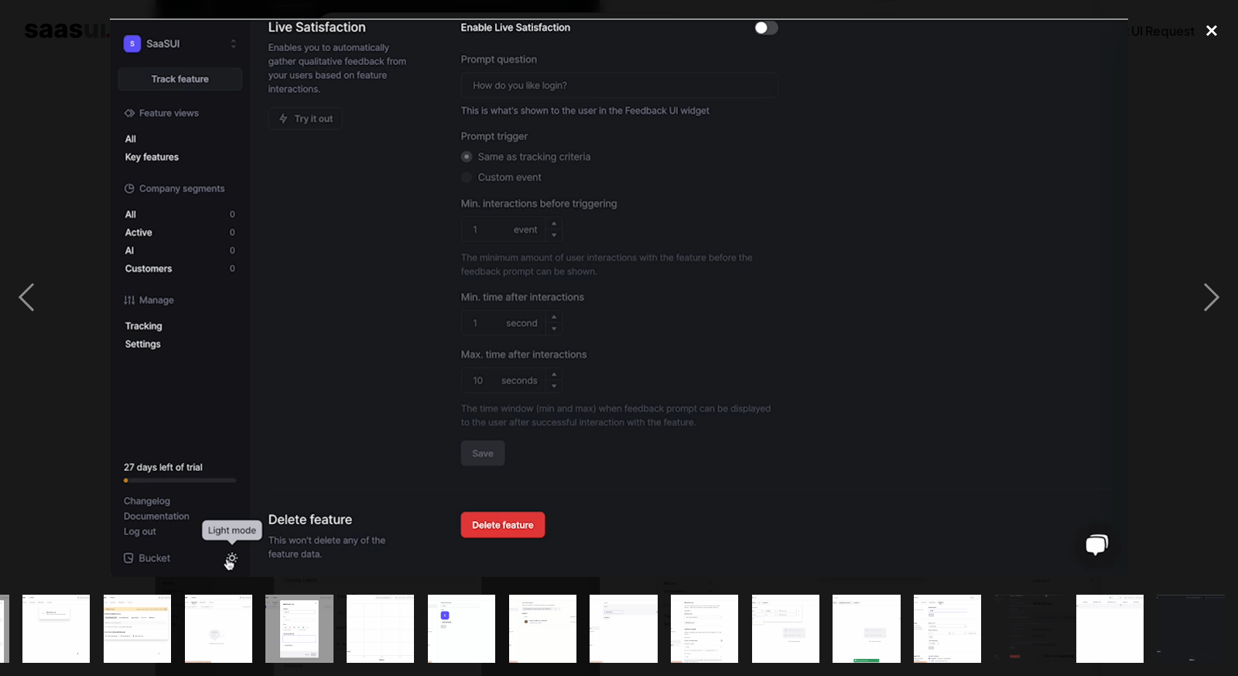
click at [1214, 16] on div "close lightbox" at bounding box center [1212, 30] width 53 height 34
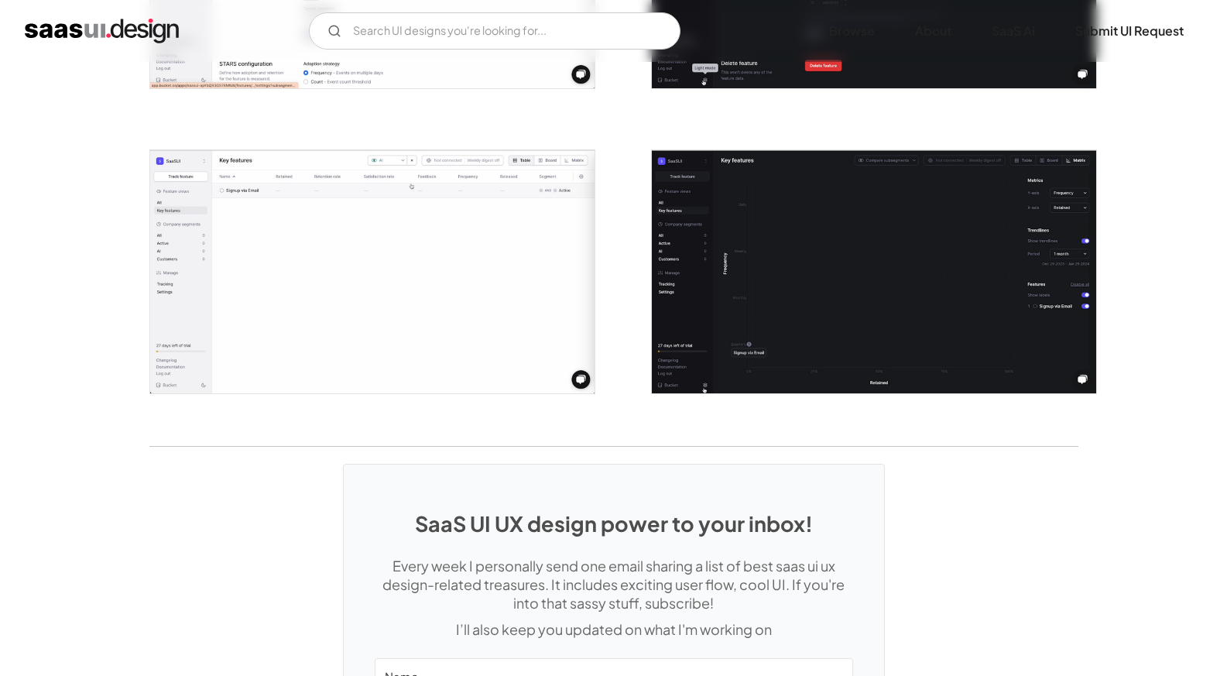
scroll to position [2969, 0]
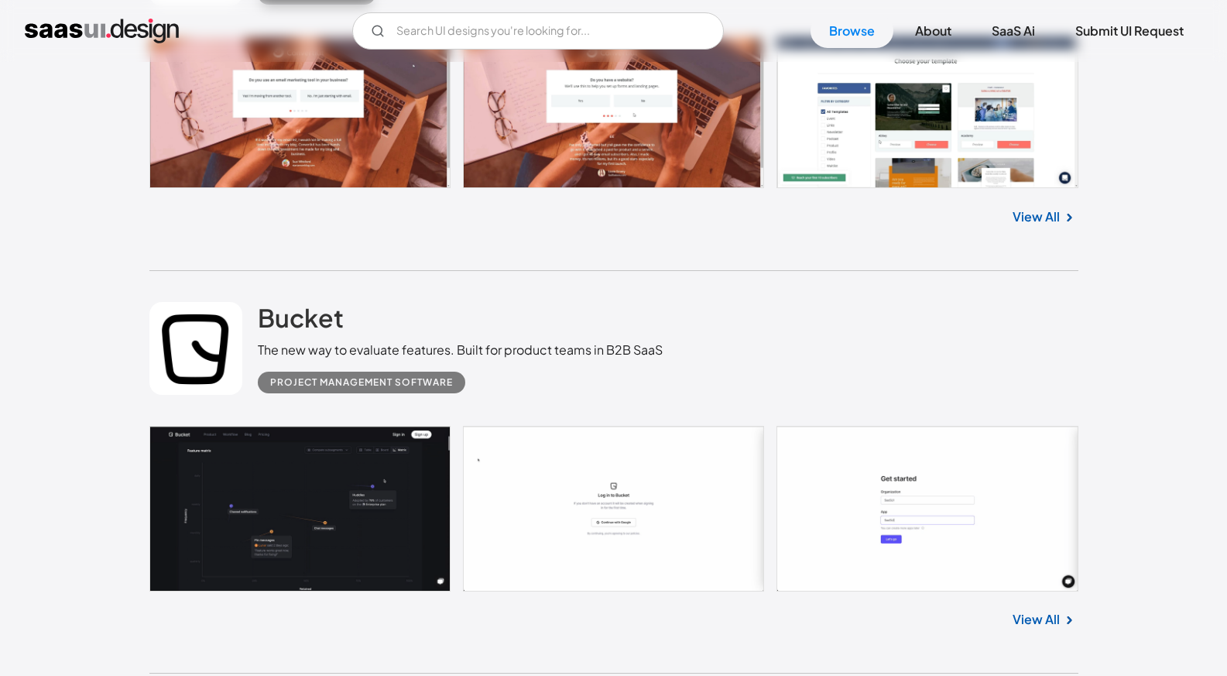
scroll to position [2651, 0]
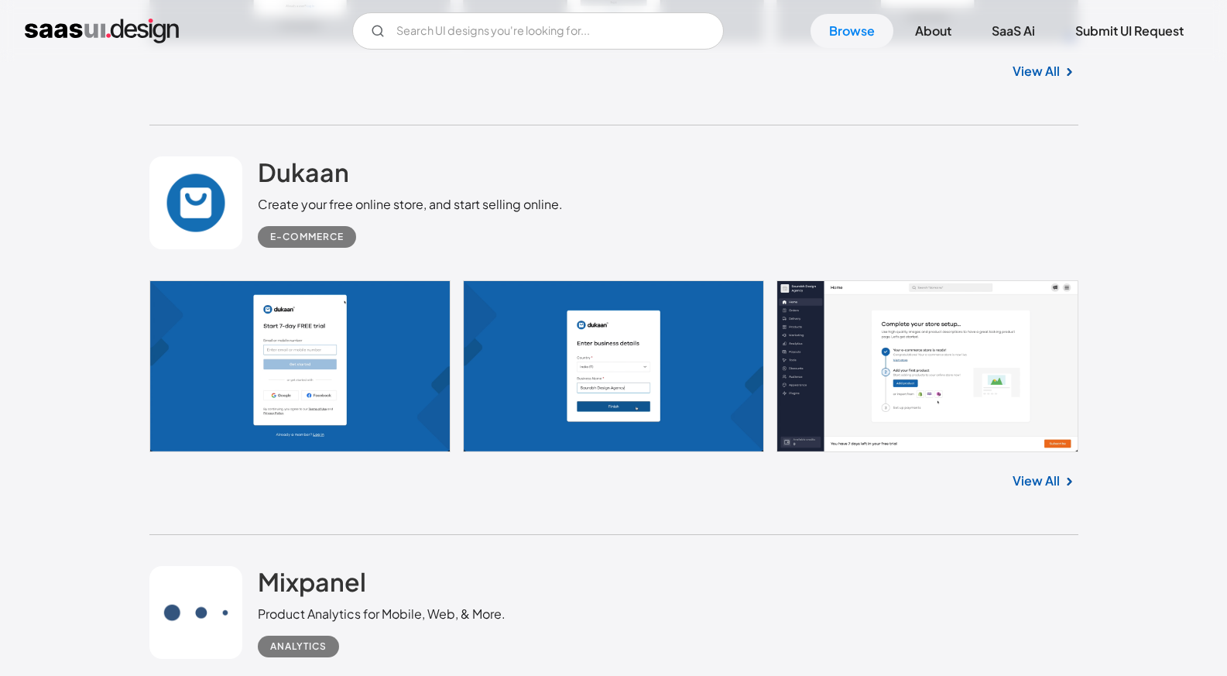
scroll to position [3609, 0]
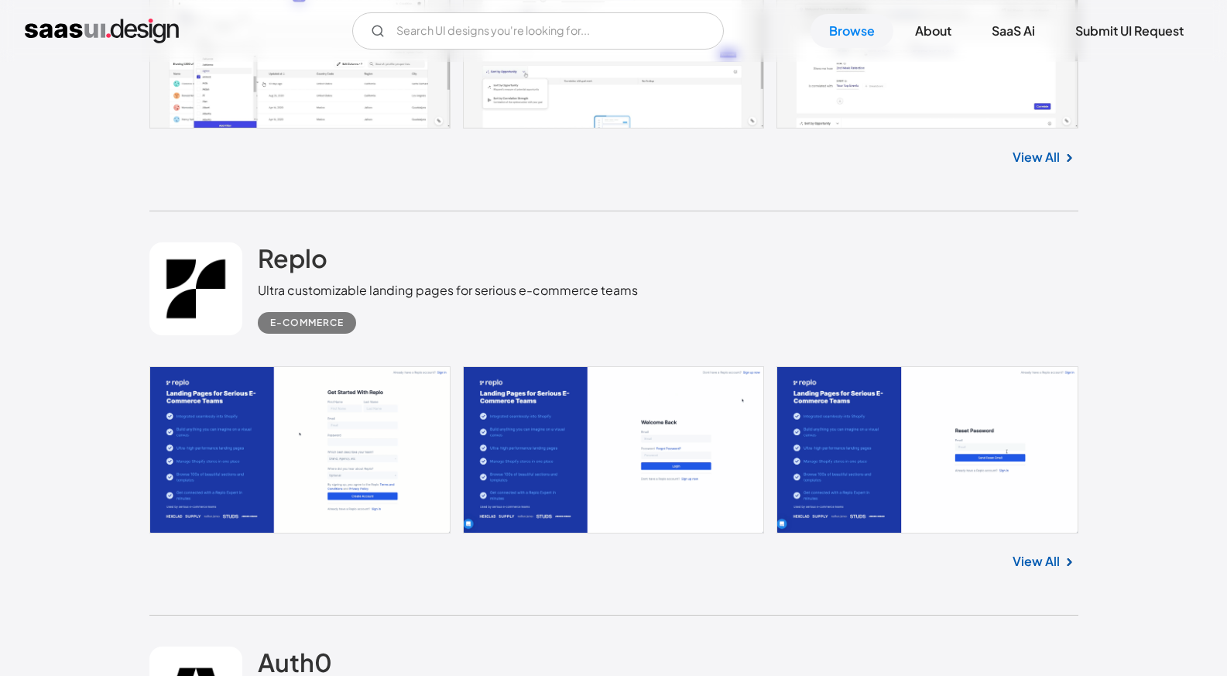
scroll to position [4323, 0]
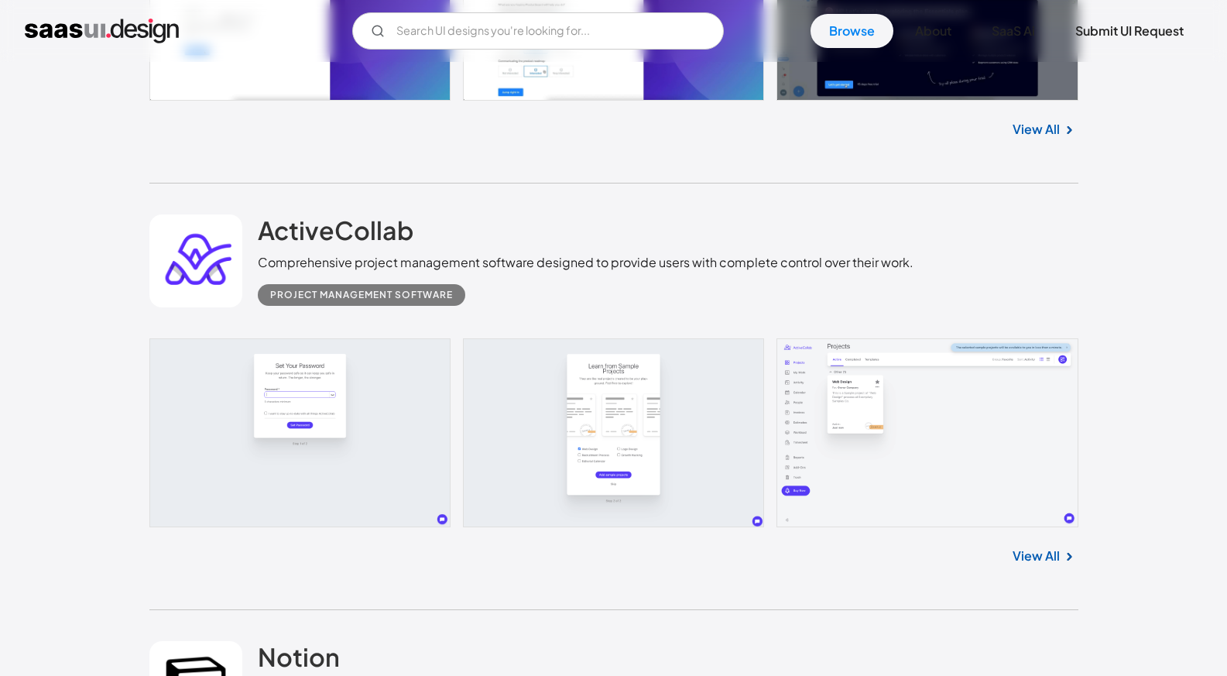
scroll to position [20022, 0]
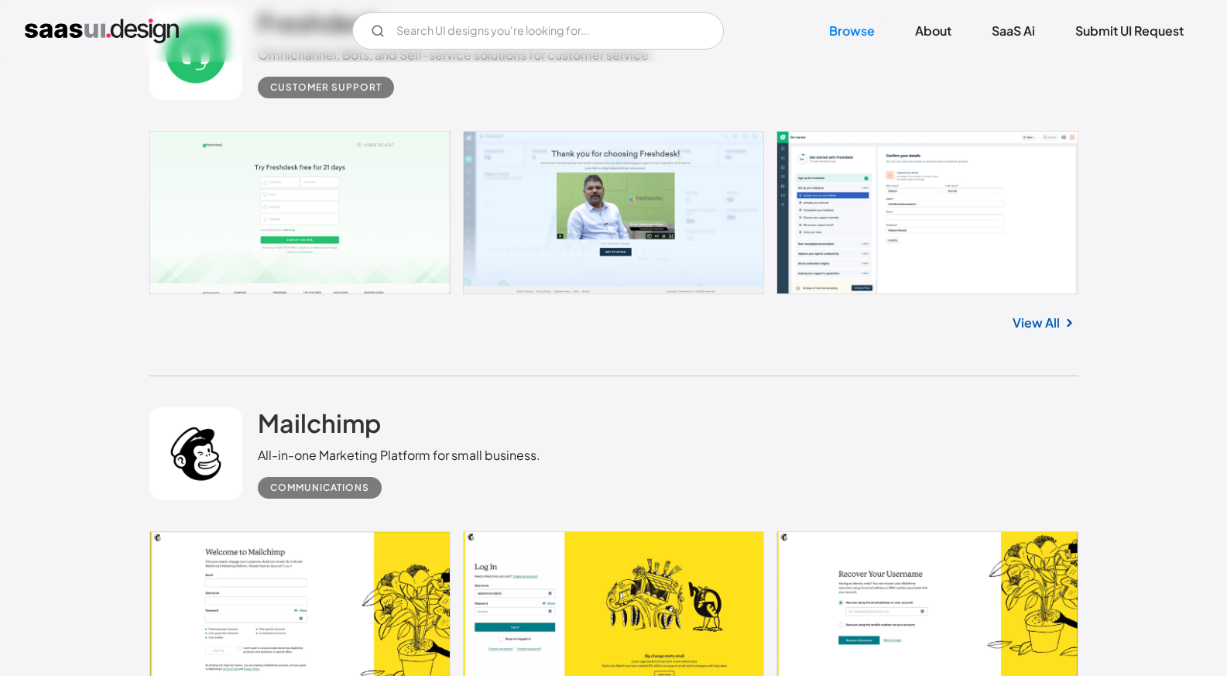
scroll to position [21900, 0]
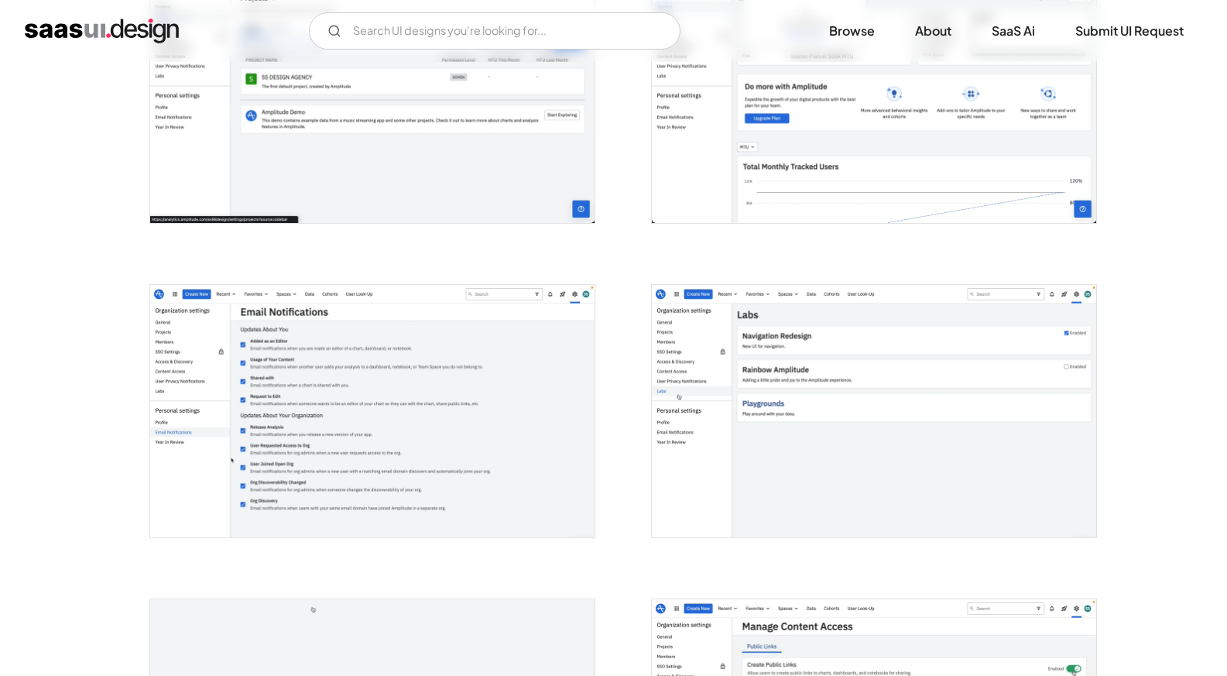
scroll to position [1968, 0]
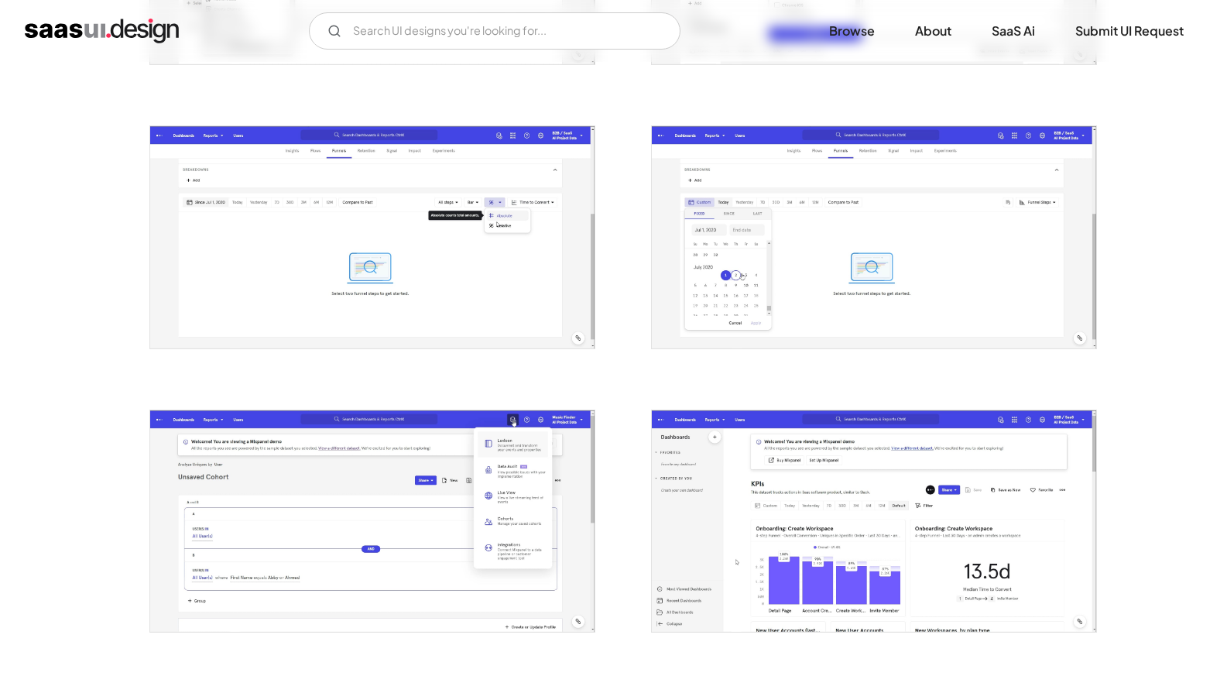
scroll to position [1655, 0]
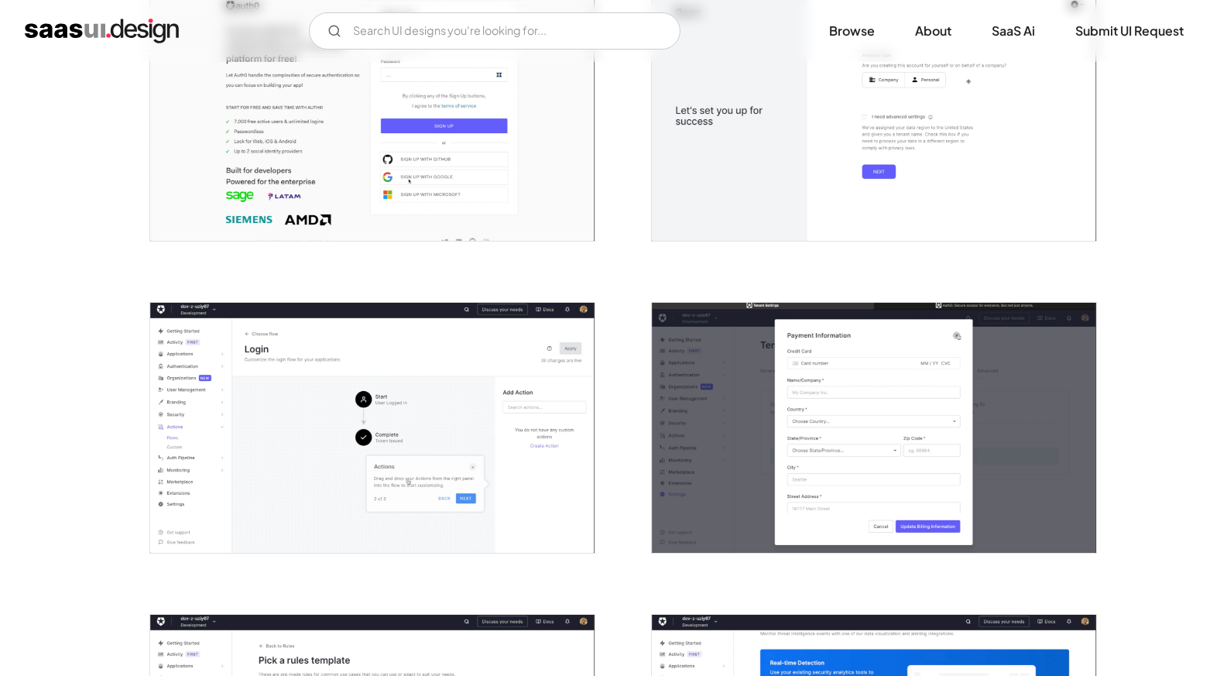
scroll to position [372, 0]
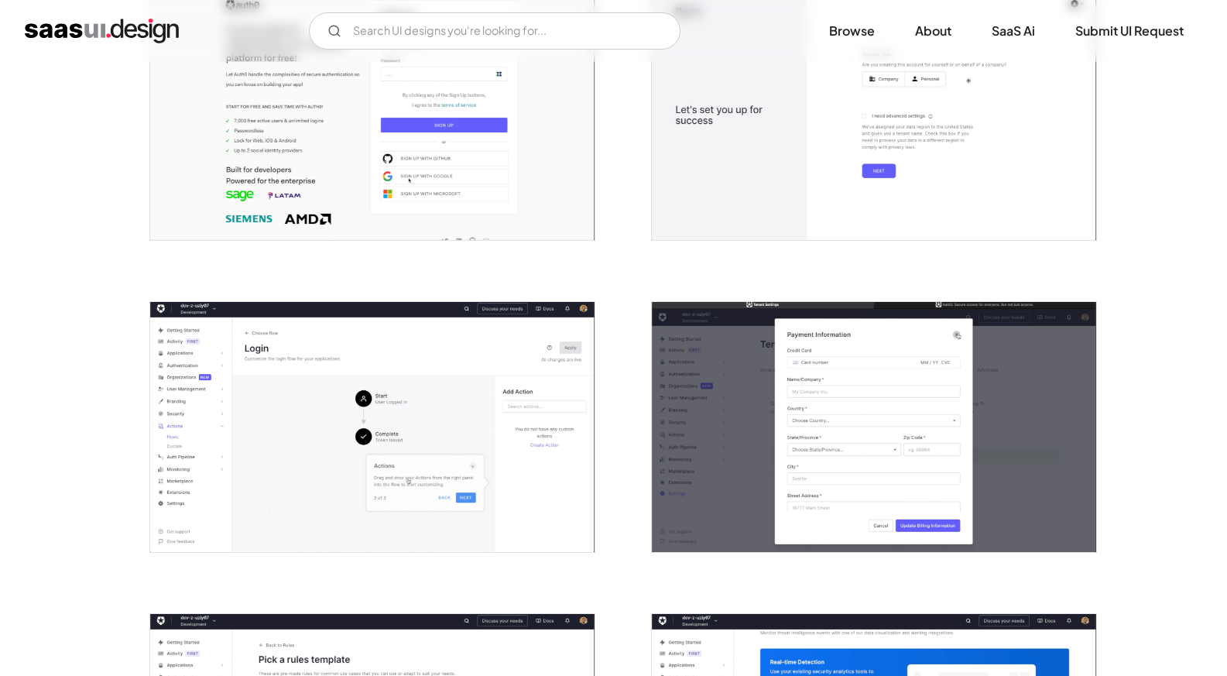
click at [319, 521] on img "open lightbox" at bounding box center [372, 427] width 444 height 250
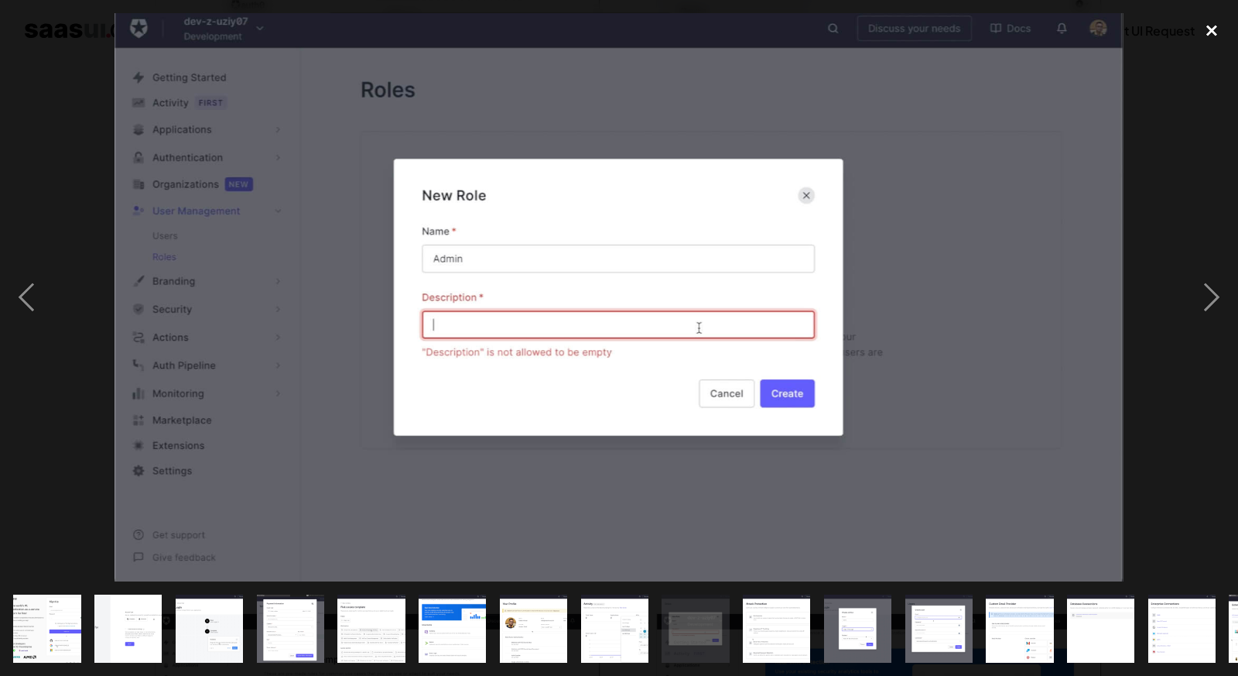
click at [1221, 23] on div "close lightbox" at bounding box center [1212, 30] width 53 height 34
